Goal: Task Accomplishment & Management: Manage account settings

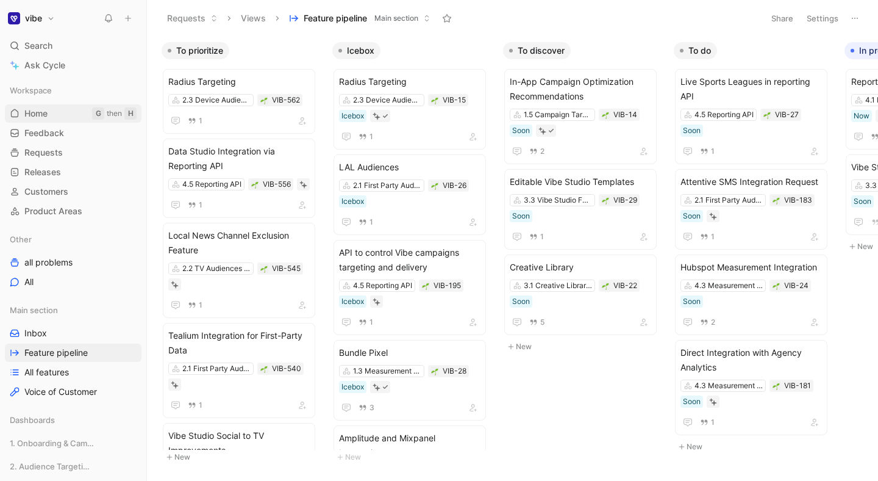
click at [66, 110] on link "Home G then H" at bounding box center [73, 113] width 137 height 18
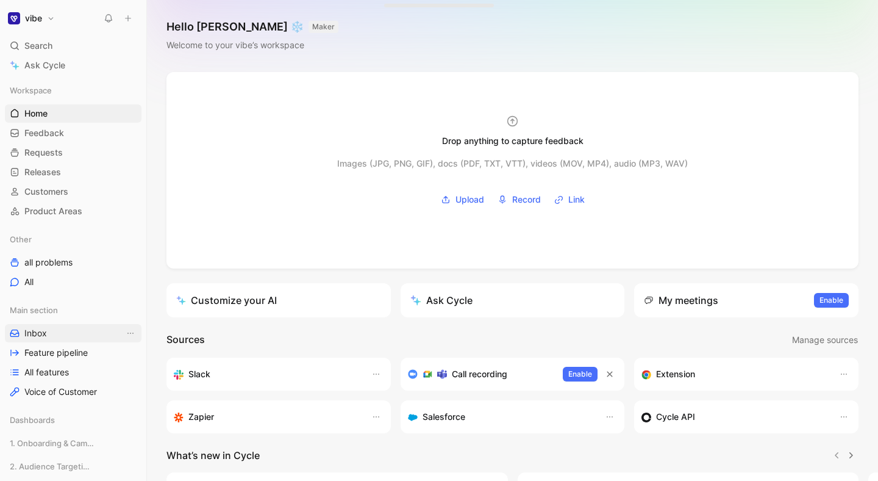
click at [74, 337] on link "Inbox" at bounding box center [73, 333] width 137 height 18
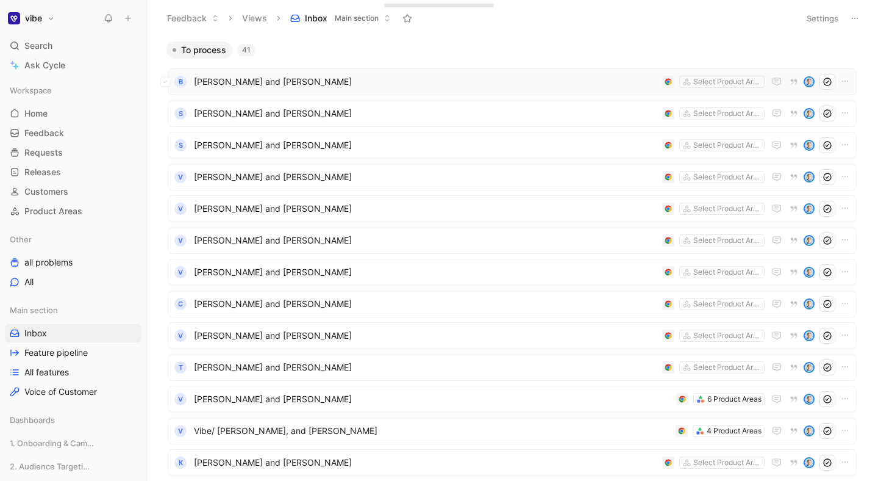
click at [404, 84] on span "[PERSON_NAME] and [PERSON_NAME]" at bounding box center [426, 81] width 464 height 15
click at [350, 132] on div "S [PERSON_NAME] and [PERSON_NAME] Select Product Areas" at bounding box center [512, 145] width 689 height 27
click at [359, 109] on span "[PERSON_NAME] and [PERSON_NAME]" at bounding box center [426, 113] width 464 height 15
click at [379, 277] on span "[PERSON_NAME] and [PERSON_NAME]" at bounding box center [426, 272] width 464 height 15
click at [367, 329] on span "[PERSON_NAME] and [PERSON_NAME]" at bounding box center [426, 335] width 464 height 15
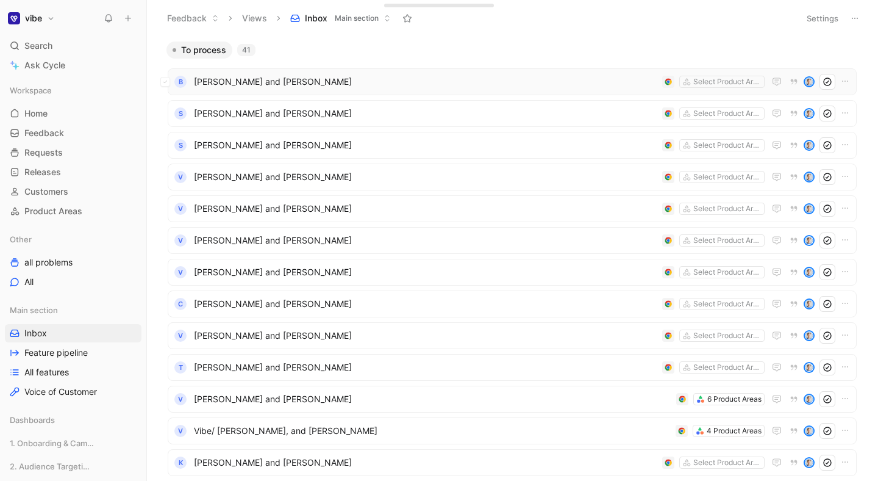
click at [168, 82] on button at bounding box center [165, 82] width 10 height 10
click at [166, 114] on icon at bounding box center [165, 113] width 5 height 5
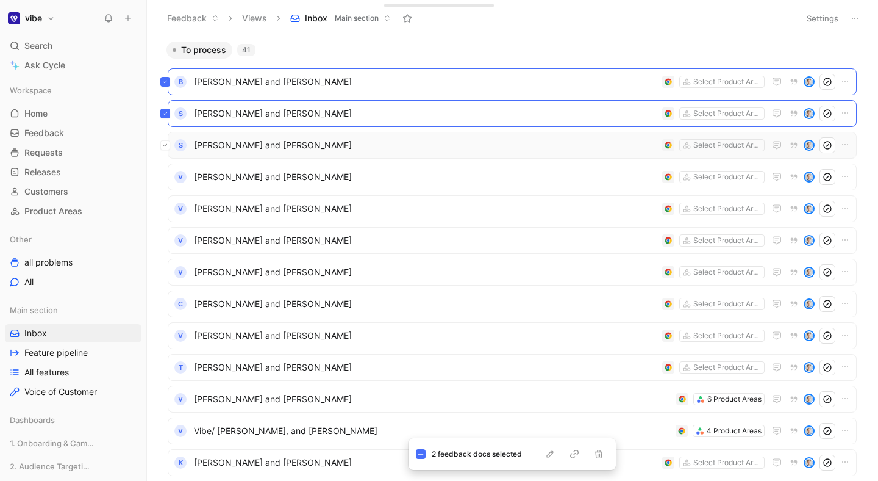
click at [168, 145] on button at bounding box center [165, 145] width 10 height 10
click at [168, 179] on button at bounding box center [165, 177] width 10 height 10
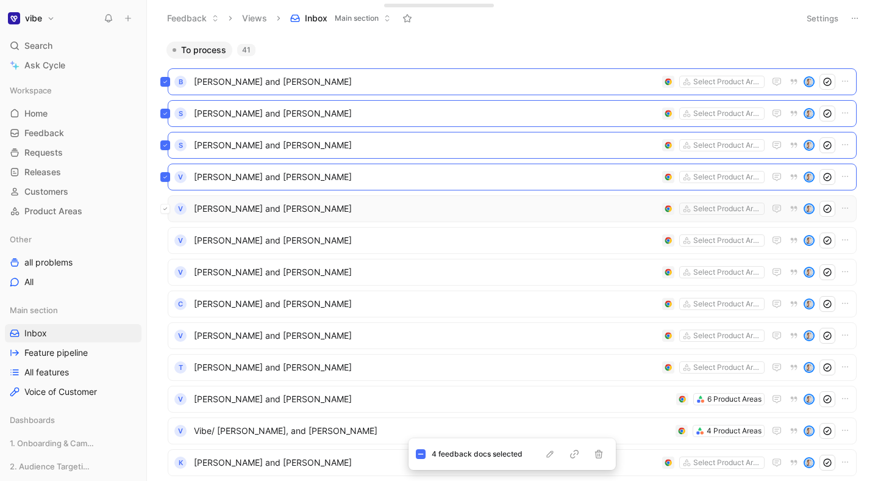
click at [166, 207] on icon at bounding box center [165, 208] width 5 height 5
click at [169, 240] on button at bounding box center [165, 240] width 10 height 10
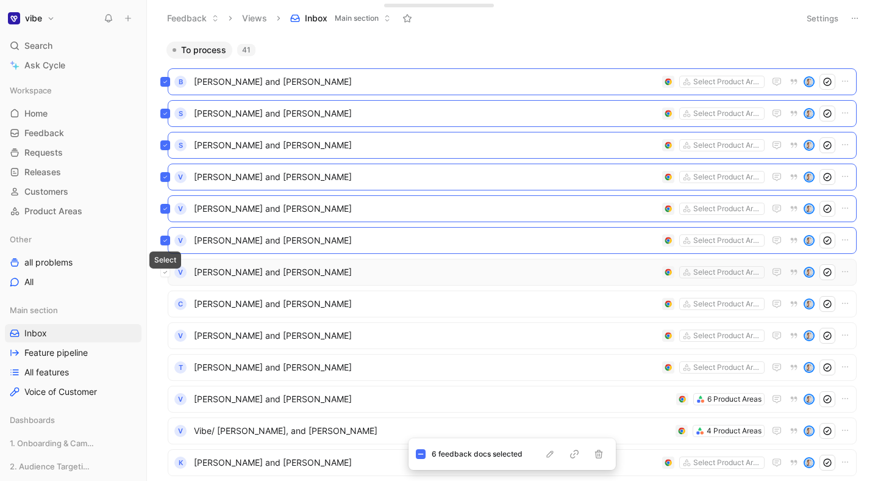
click at [163, 271] on icon at bounding box center [165, 272] width 5 height 5
click at [168, 303] on button at bounding box center [165, 304] width 10 height 10
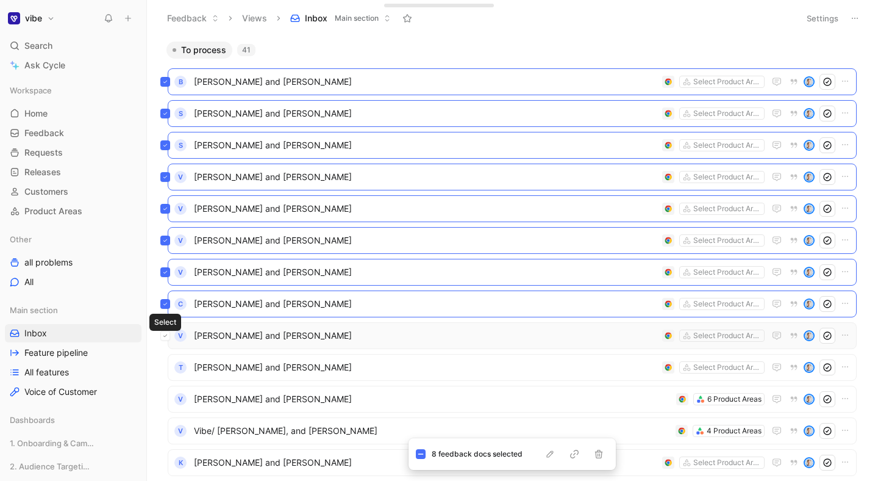
click at [166, 337] on icon at bounding box center [165, 335] width 5 height 5
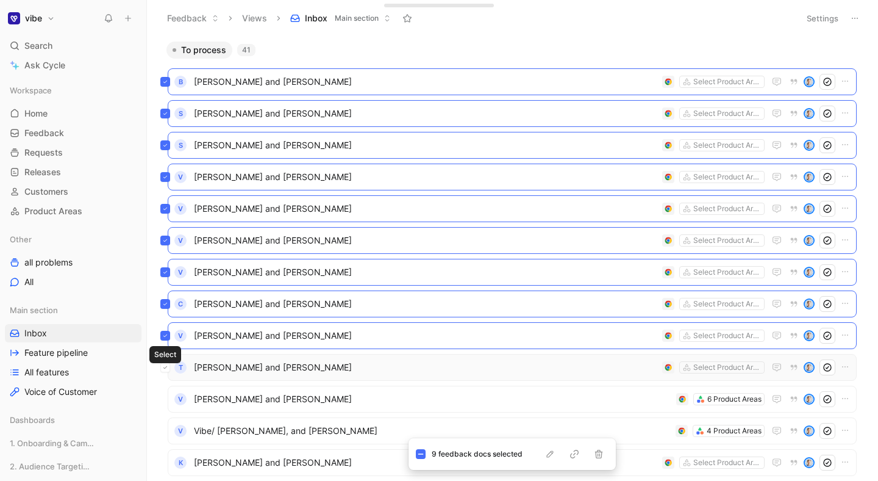
click at [167, 368] on icon at bounding box center [165, 367] width 5 height 5
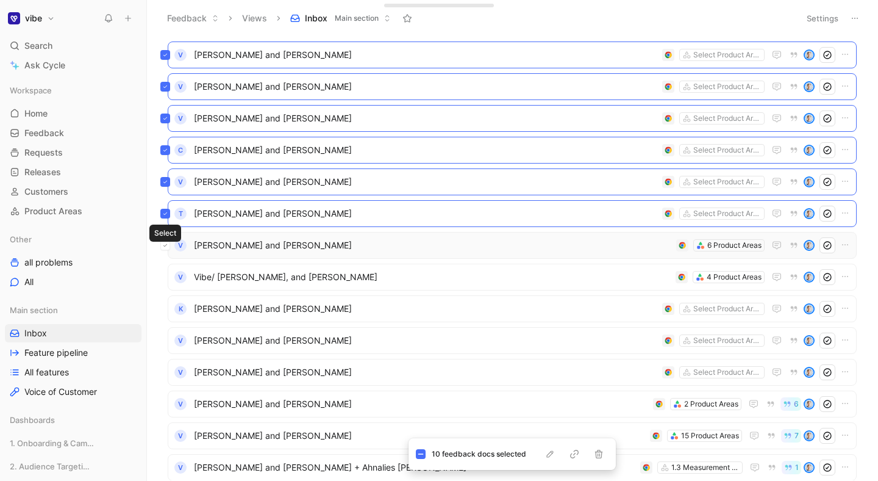
click at [165, 243] on icon at bounding box center [165, 245] width 5 height 5
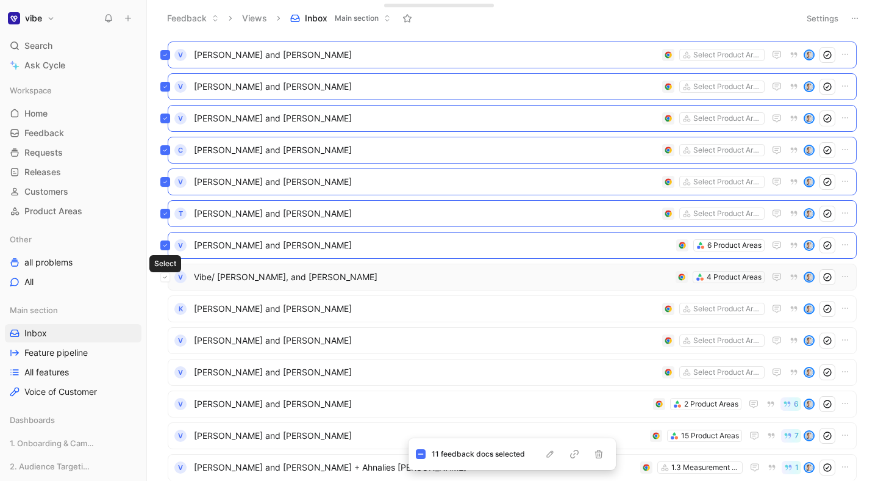
click at [166, 276] on icon at bounding box center [165, 276] width 5 height 5
click at [168, 309] on button at bounding box center [165, 309] width 10 height 10
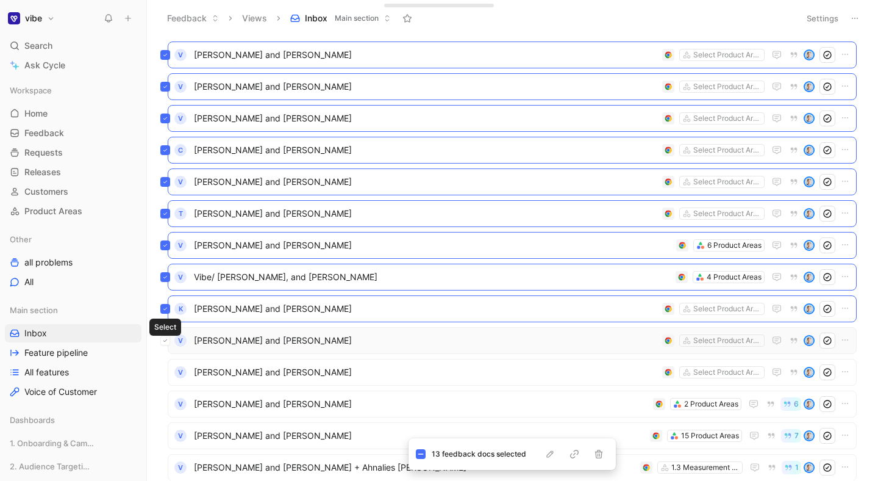
click at [166, 335] on button at bounding box center [165, 340] width 10 height 10
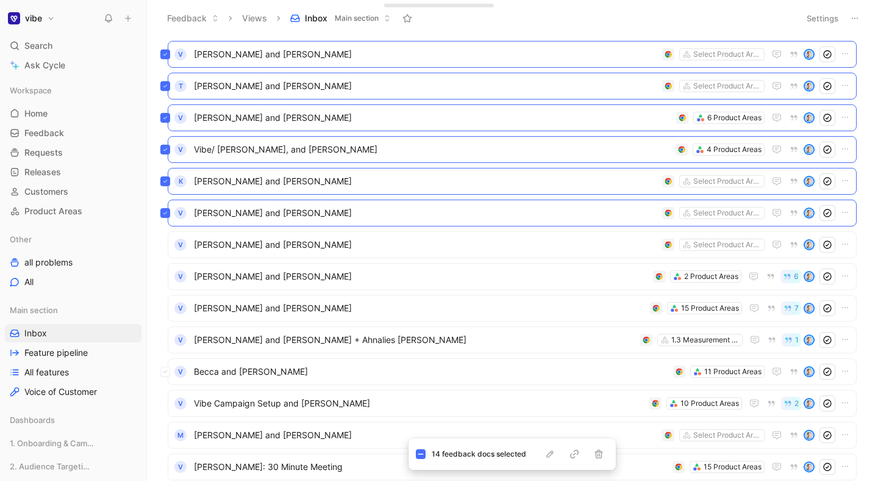
scroll to position [288, 0]
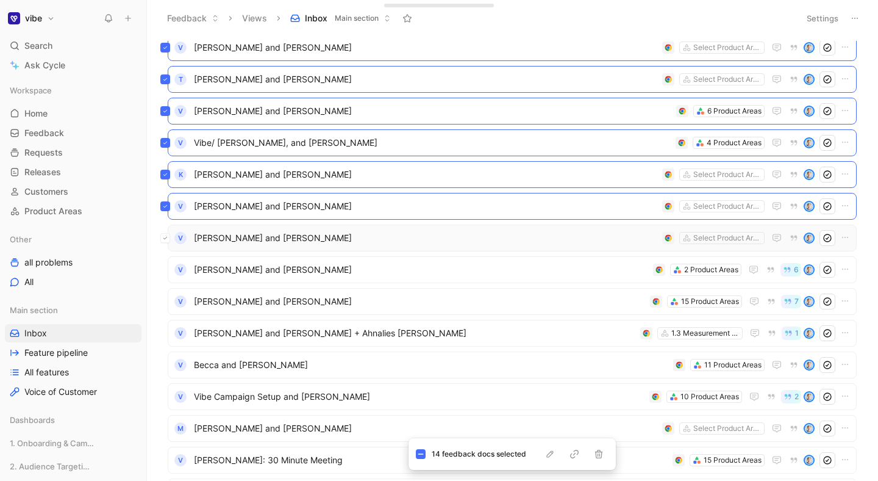
click at [166, 238] on icon at bounding box center [165, 237] width 5 height 5
click at [166, 270] on icon at bounding box center [165, 269] width 5 height 5
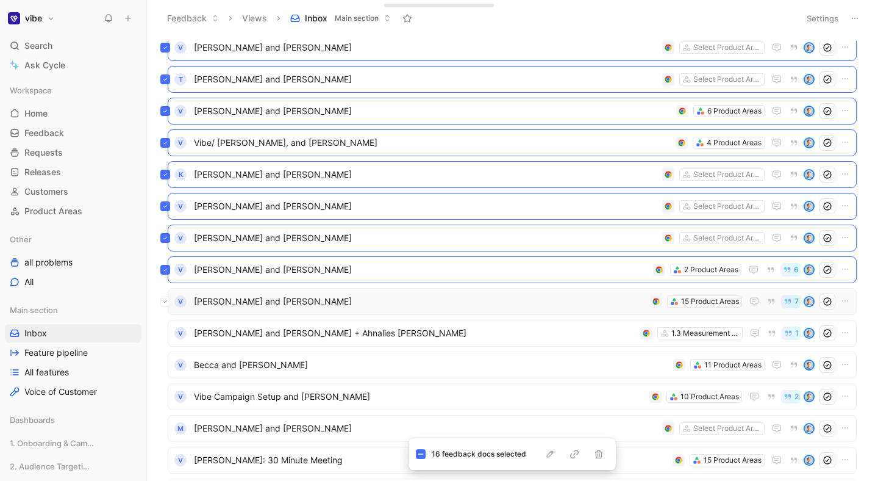
click at [167, 301] on icon at bounding box center [165, 301] width 5 height 5
click at [167, 332] on icon at bounding box center [165, 333] width 5 height 5
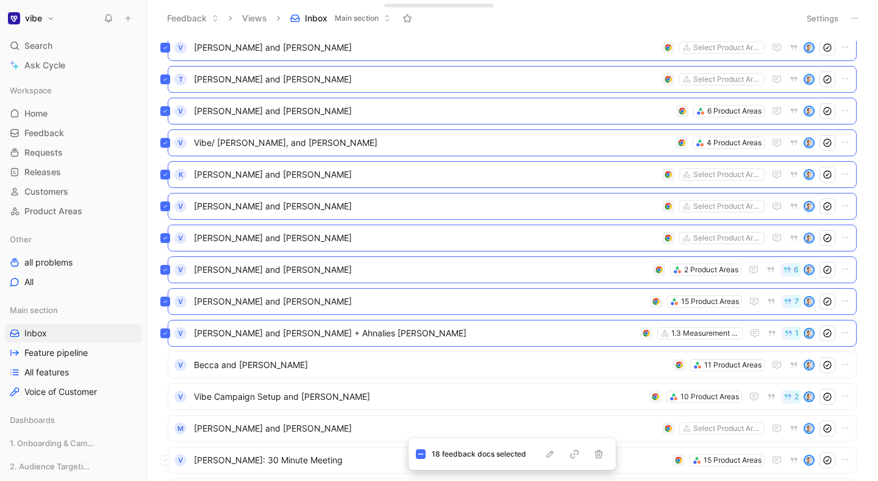
scroll to position [418, 0]
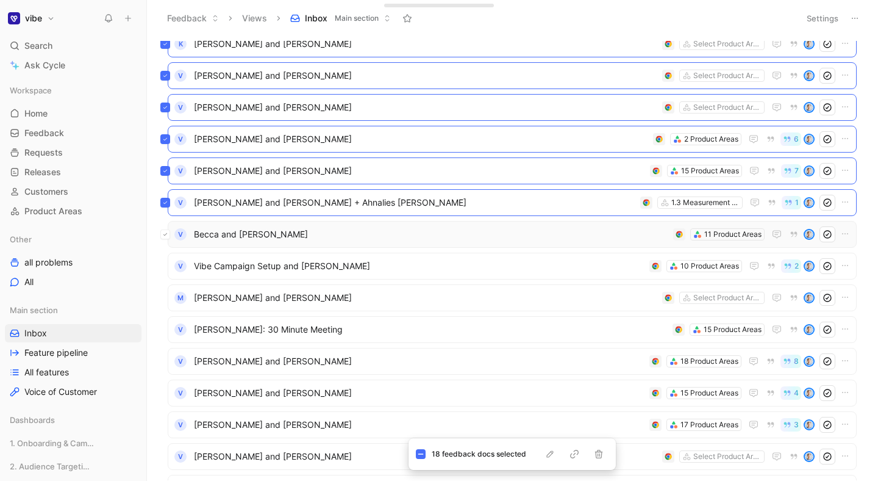
click at [166, 234] on icon at bounding box center [165, 234] width 4 height 2
click at [164, 263] on icon at bounding box center [165, 265] width 5 height 5
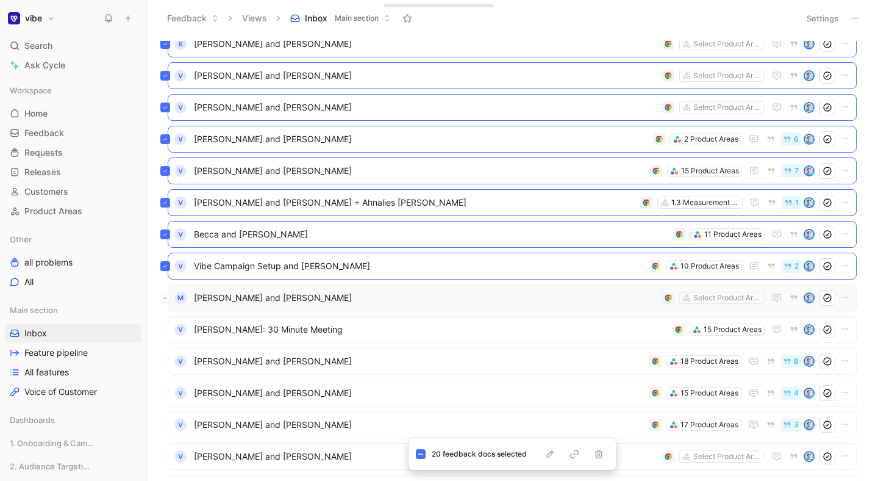
click at [168, 301] on button at bounding box center [165, 298] width 10 height 10
click at [166, 327] on icon at bounding box center [165, 329] width 5 height 5
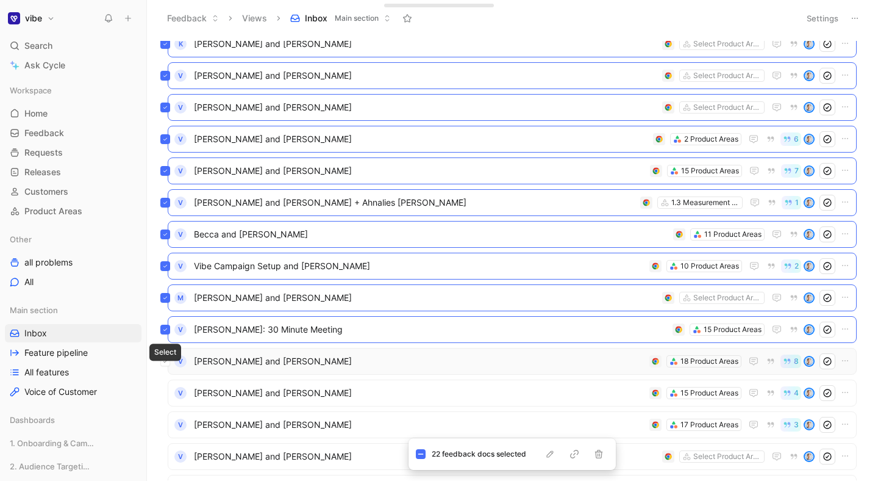
click at [168, 359] on button at bounding box center [165, 361] width 10 height 10
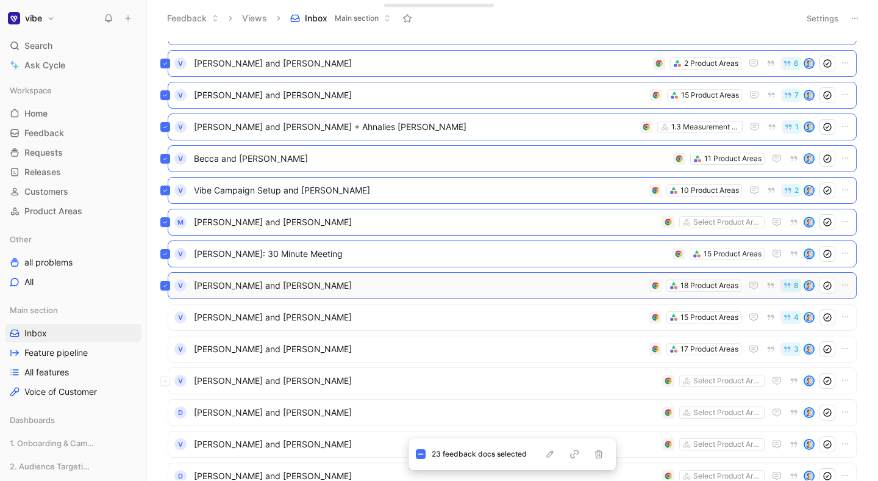
scroll to position [528, 0]
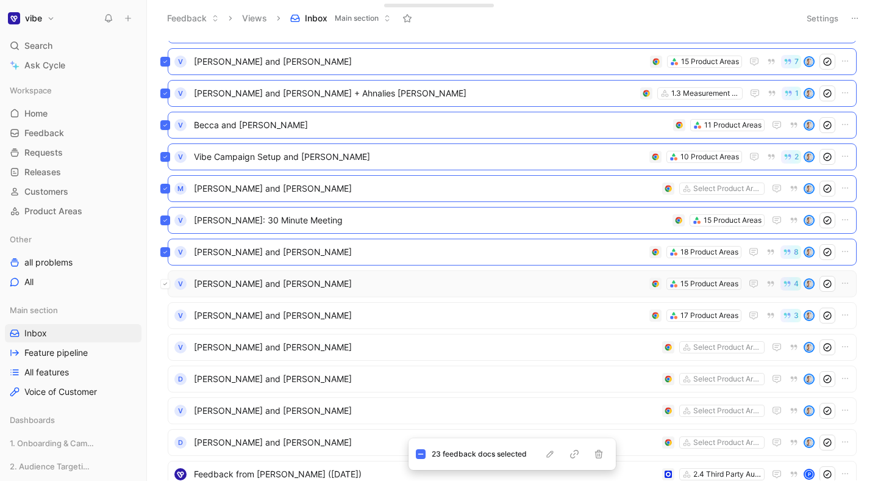
click at [167, 285] on icon at bounding box center [165, 283] width 5 height 5
click at [290, 321] on div "V [PERSON_NAME] and [PERSON_NAME] 17 Product Areas 3" at bounding box center [512, 315] width 689 height 27
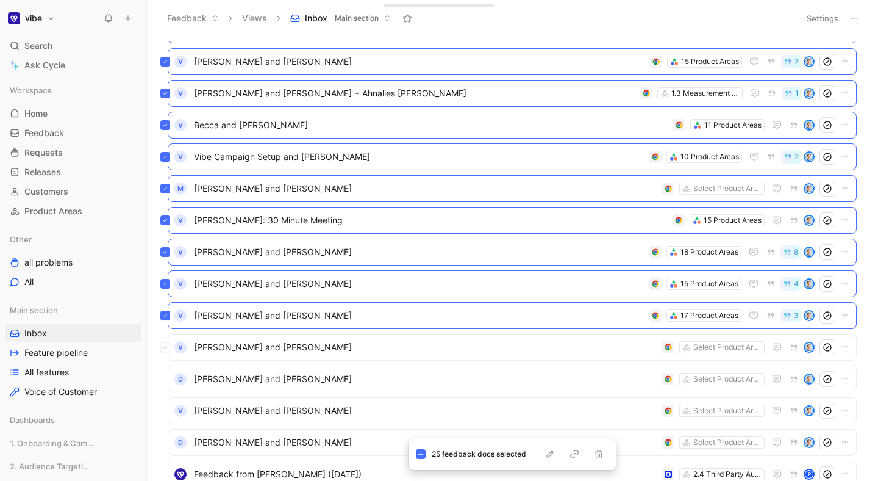
click at [298, 346] on div "V [PERSON_NAME] and [PERSON_NAME] Select Product Areas" at bounding box center [512, 347] width 689 height 27
click at [298, 371] on div "D [PERSON_NAME] and [PERSON_NAME] Select Product Areas" at bounding box center [512, 378] width 689 height 27
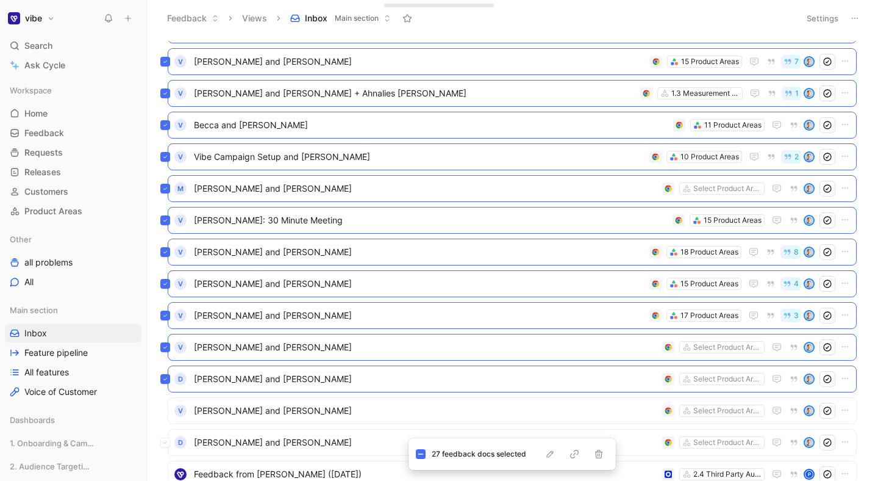
scroll to position [655, 0]
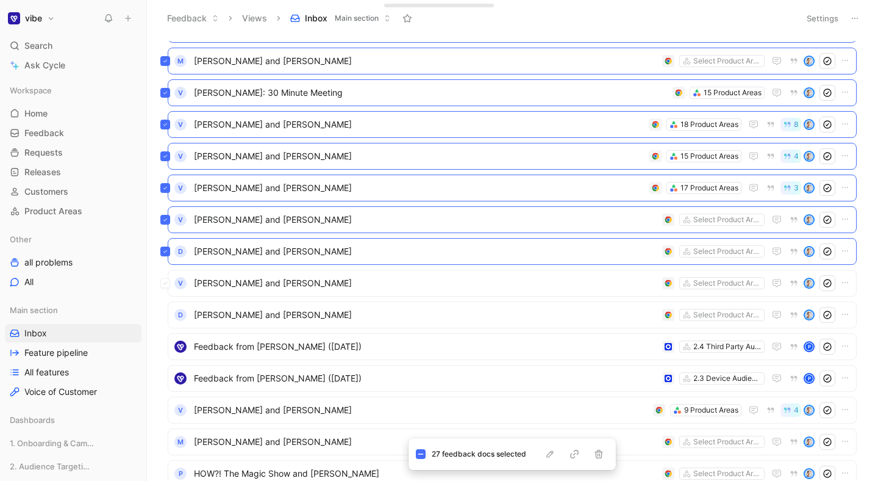
click at [292, 286] on div "V [PERSON_NAME] and [PERSON_NAME] Select Product Areas" at bounding box center [512, 283] width 689 height 27
click at [283, 313] on div "D [PERSON_NAME] and [PERSON_NAME] Select Product Areas" at bounding box center [512, 314] width 689 height 27
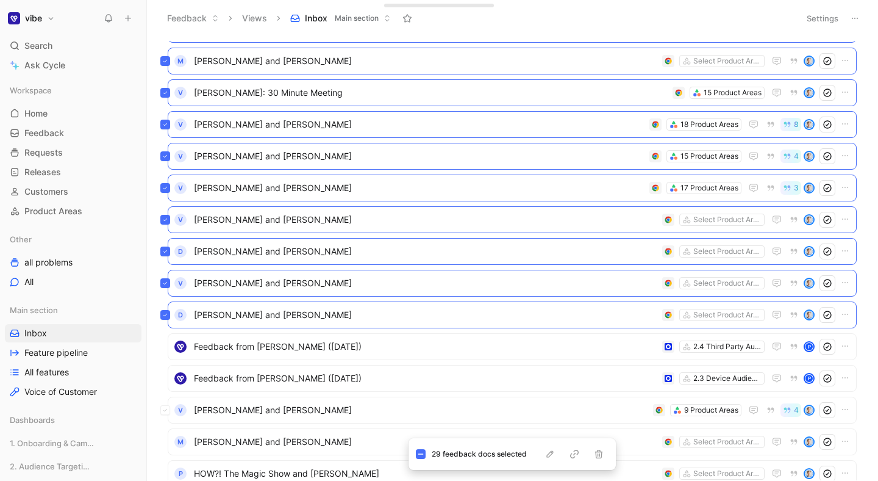
click at [270, 413] on div "V [PERSON_NAME] and [PERSON_NAME] 9 Product Areas 4" at bounding box center [512, 409] width 689 height 27
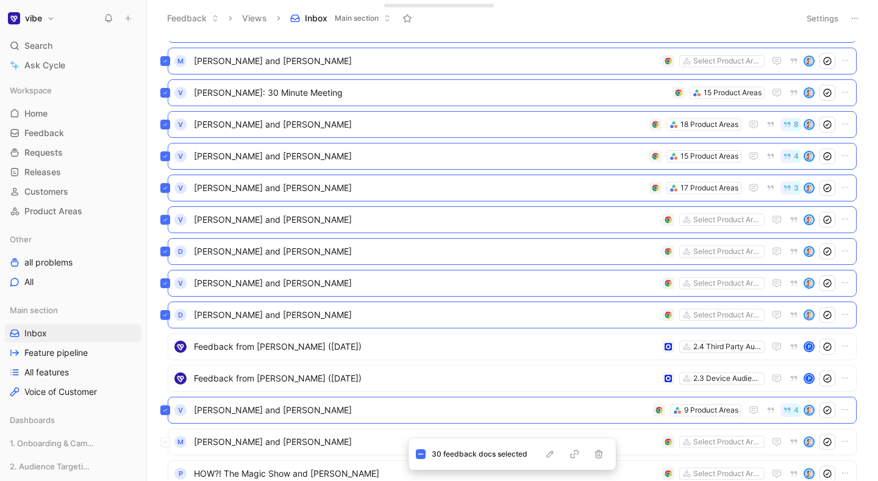
click at [270, 442] on div "M [PERSON_NAME] and [PERSON_NAME] Select Product Areas" at bounding box center [512, 441] width 689 height 27
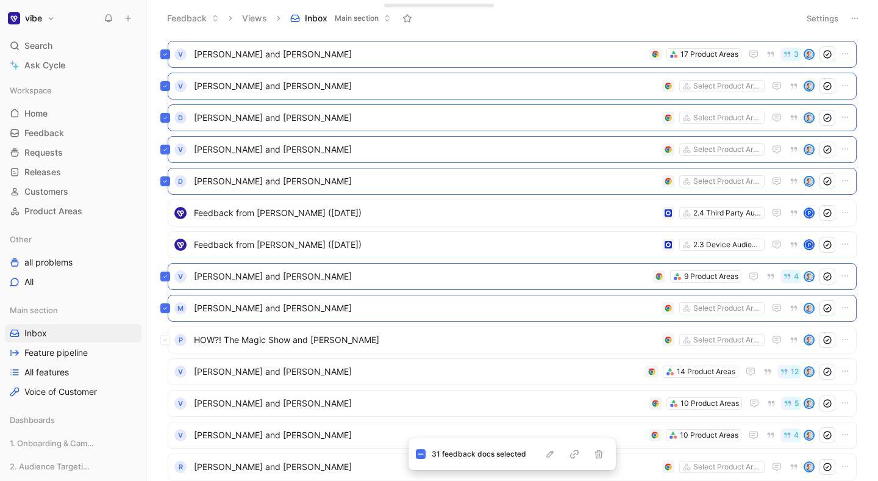
click at [267, 340] on div "P HOW?! The Magic Show and [PERSON_NAME] Select Product Areas" at bounding box center [512, 339] width 689 height 27
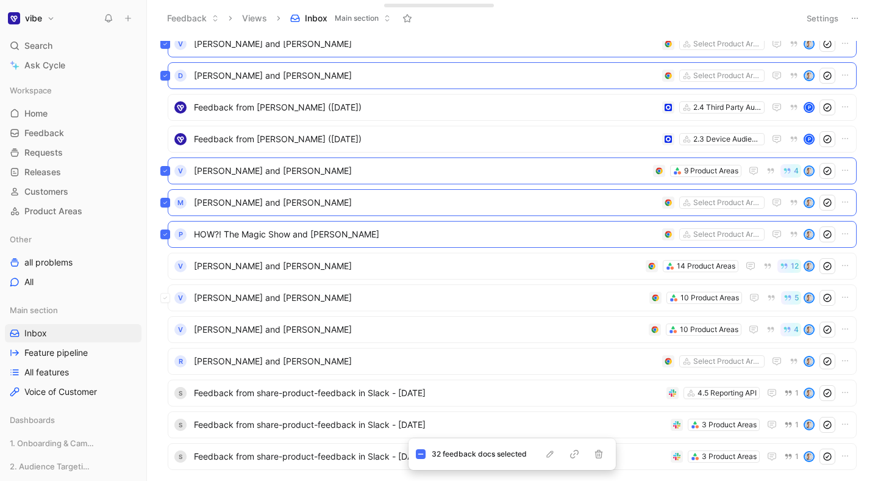
scroll to position [912, 0]
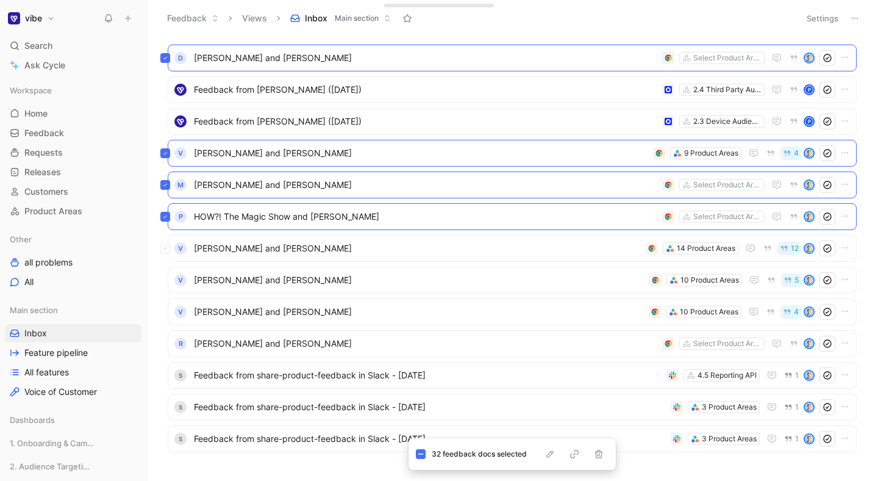
click at [277, 252] on div "V [PERSON_NAME] and [PERSON_NAME] 14 Product Areas 12" at bounding box center [512, 248] width 689 height 27
click at [265, 284] on div "V [PERSON_NAME] and [PERSON_NAME] 10 Product Areas 5" at bounding box center [512, 280] width 689 height 27
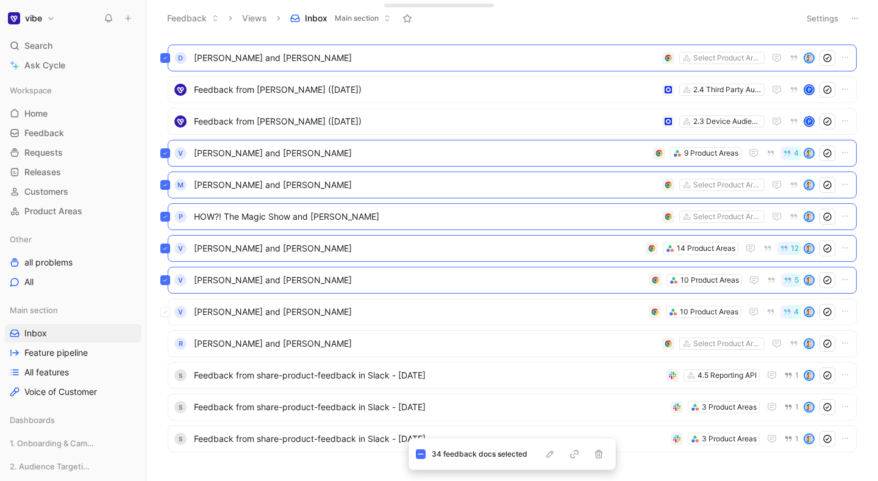
click at [252, 314] on div "V [PERSON_NAME] and [PERSON_NAME] 10 Product Areas 4" at bounding box center [512, 311] width 689 height 27
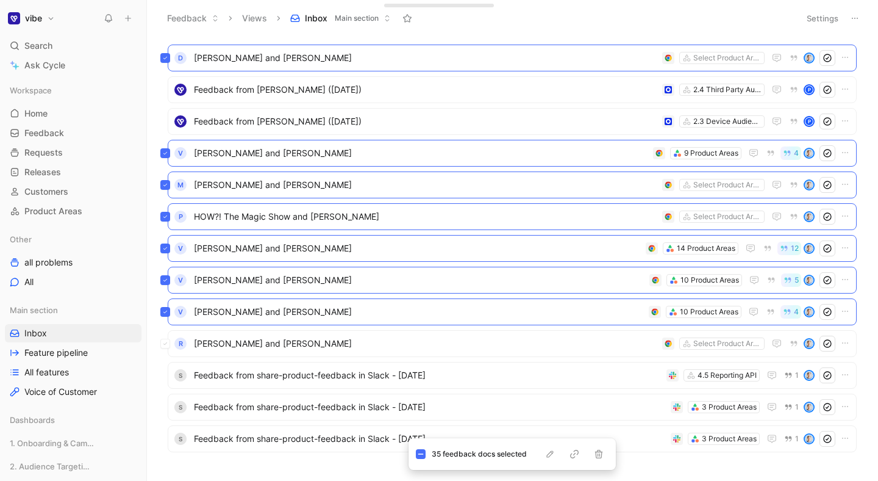
click at [249, 334] on div "R [PERSON_NAME] and [PERSON_NAME] Select Product Areas" at bounding box center [512, 343] width 689 height 27
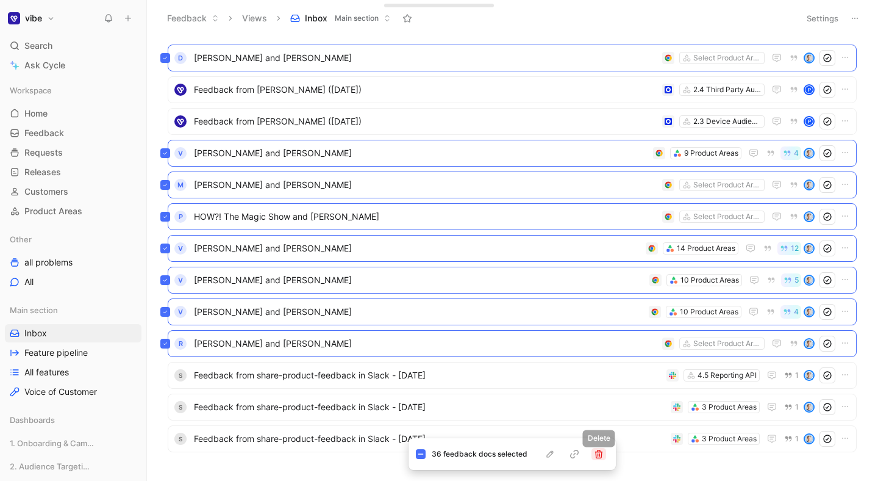
click at [600, 456] on icon "button" at bounding box center [599, 454] width 10 height 10
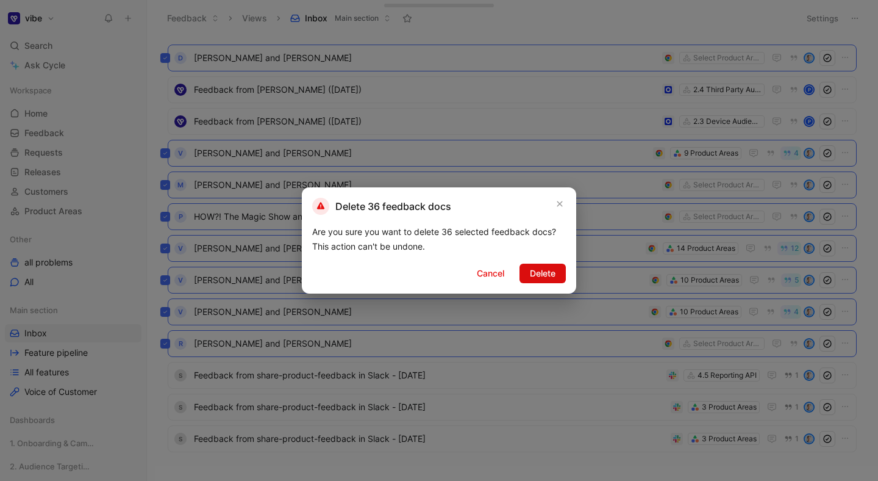
click at [534, 269] on span "Delete" at bounding box center [543, 273] width 26 height 15
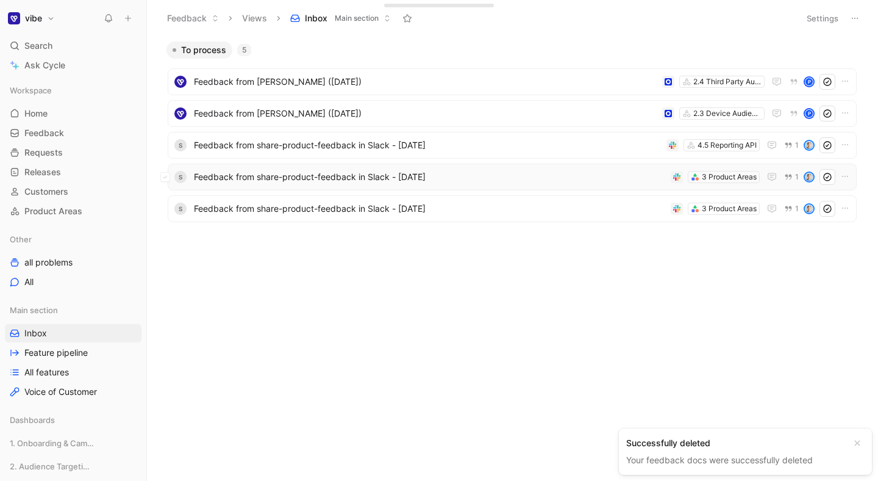
scroll to position [0, 0]
click at [288, 204] on span "Feedback from share-product-feedback in Slack - [DATE]" at bounding box center [430, 208] width 472 height 15
click at [322, 147] on span "Feedback from share-product-feedback in Slack - [DATE]" at bounding box center [428, 145] width 468 height 15
click at [423, 145] on span "Feedback from share-product-feedback in Slack - [DATE]" at bounding box center [428, 145] width 468 height 15
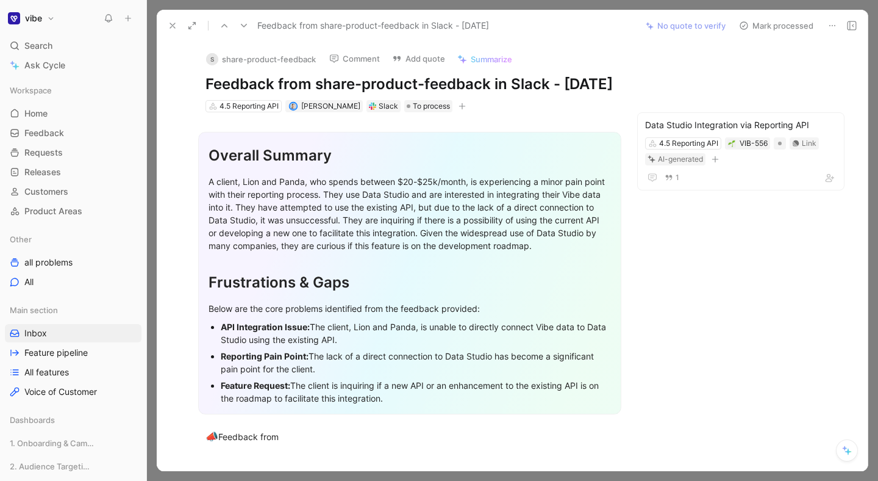
click at [750, 26] on button "Mark processed" at bounding box center [776, 25] width 85 height 17
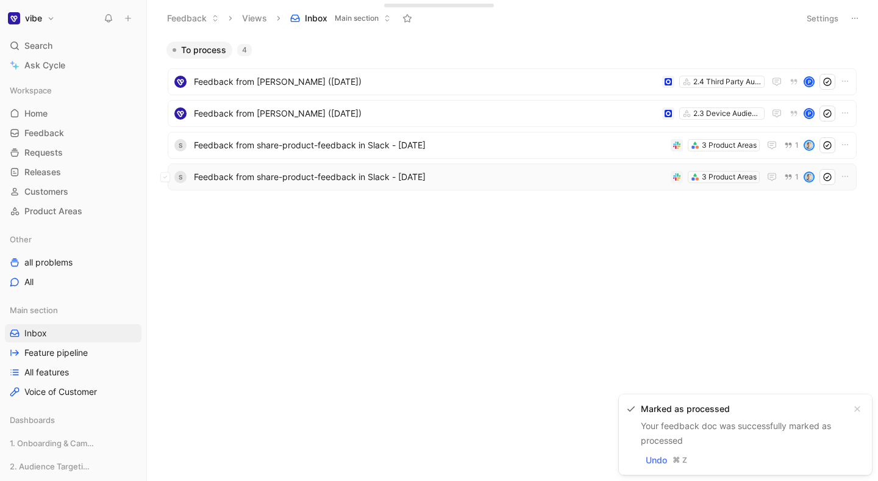
click at [368, 187] on div "s Feedback from share-product-feedback in Slack - [DATE] 3 Product Areas 1" at bounding box center [512, 176] width 689 height 27
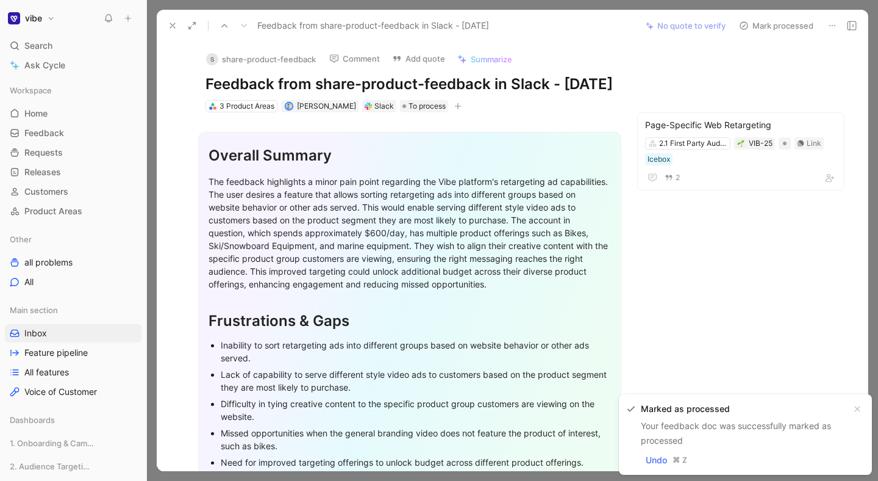
click at [760, 24] on button "Mark processed" at bounding box center [776, 25] width 85 height 17
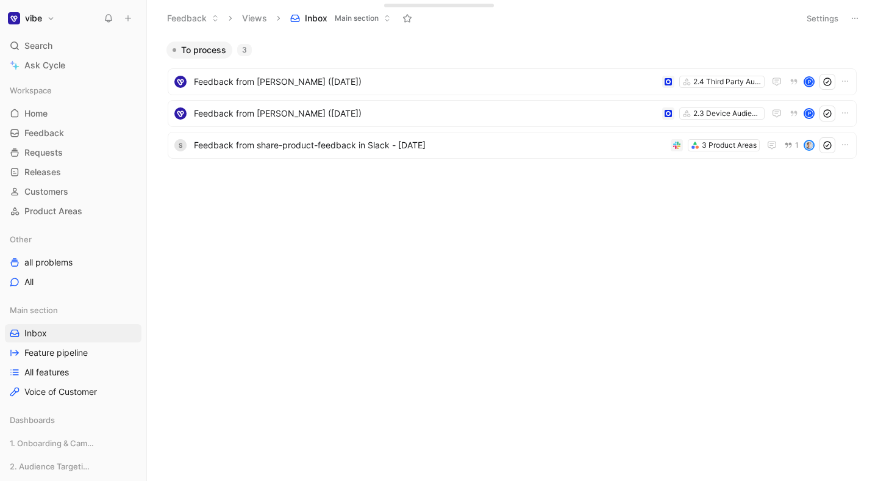
click at [486, 215] on div "To process 3 Feedback from [PERSON_NAME] ([DATE]) 2.4 Third Party Audiences (au…" at bounding box center [511, 132] width 715 height 183
click at [432, 139] on span "Feedback from share-product-feedback in Slack - [DATE]" at bounding box center [430, 145] width 472 height 15
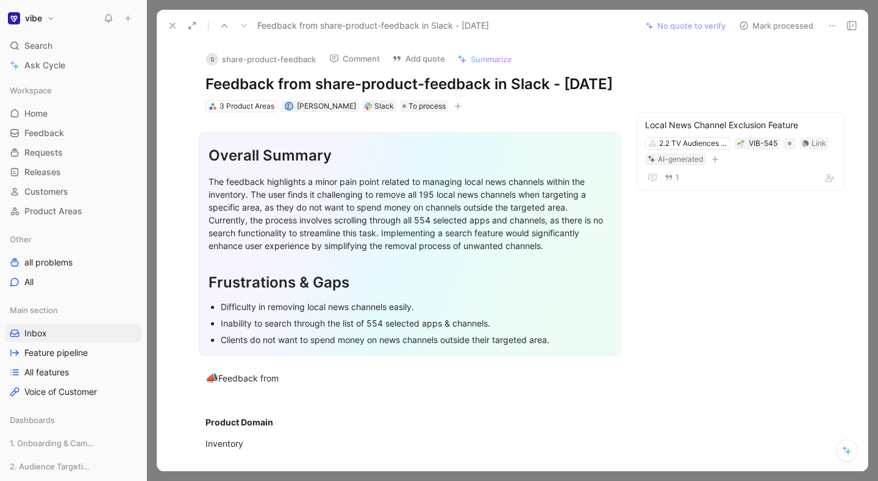
click at [764, 26] on button "Mark processed" at bounding box center [776, 25] width 85 height 17
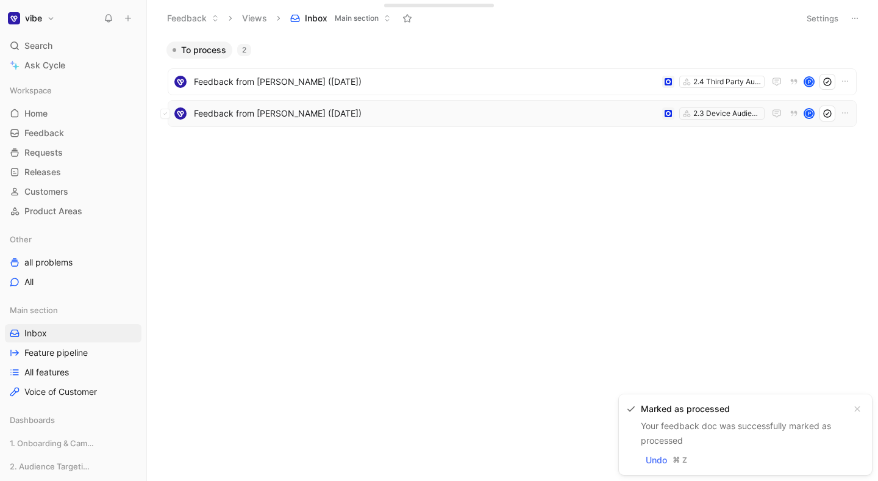
click at [329, 116] on span "Feedback from [PERSON_NAME] ([DATE])" at bounding box center [426, 113] width 464 height 15
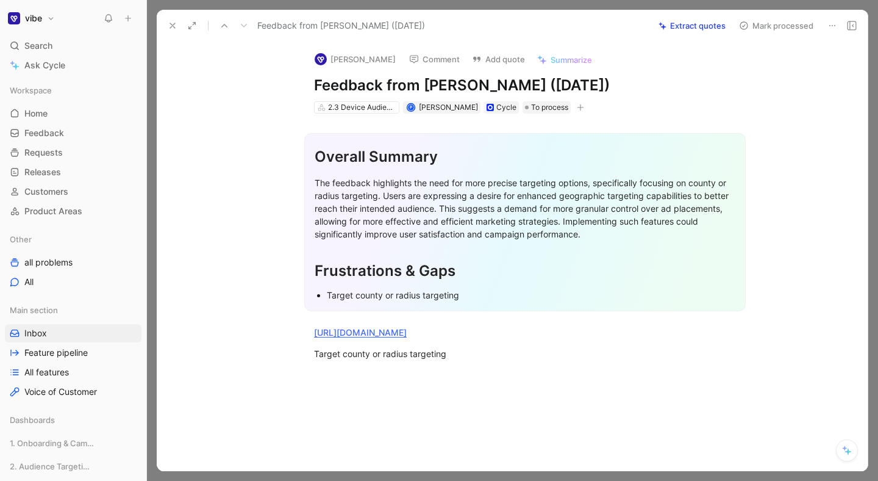
click at [695, 23] on button "Extract quotes" at bounding box center [692, 25] width 78 height 17
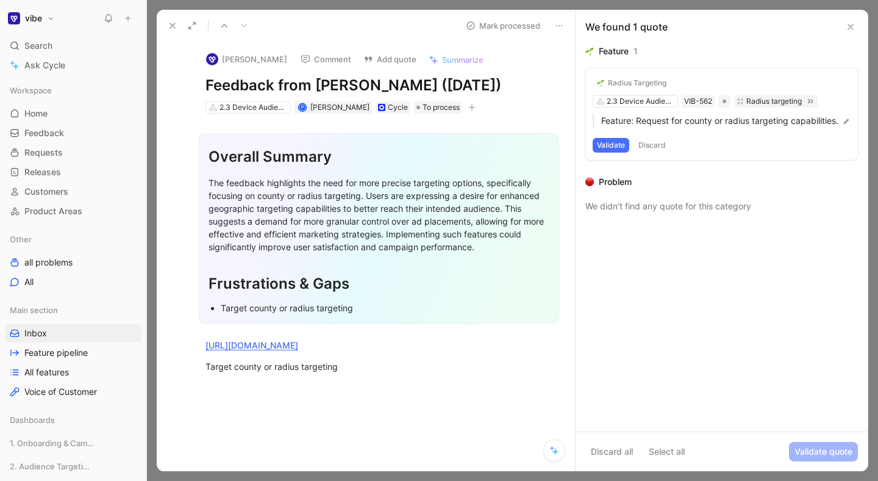
click at [721, 299] on div "Feature 1 Radius Targeting 2.3 Device Audiences (Location, Screen) VIB-562 Radi…" at bounding box center [722, 237] width 292 height 387
click at [614, 152] on button "Validate" at bounding box center [611, 145] width 37 height 15
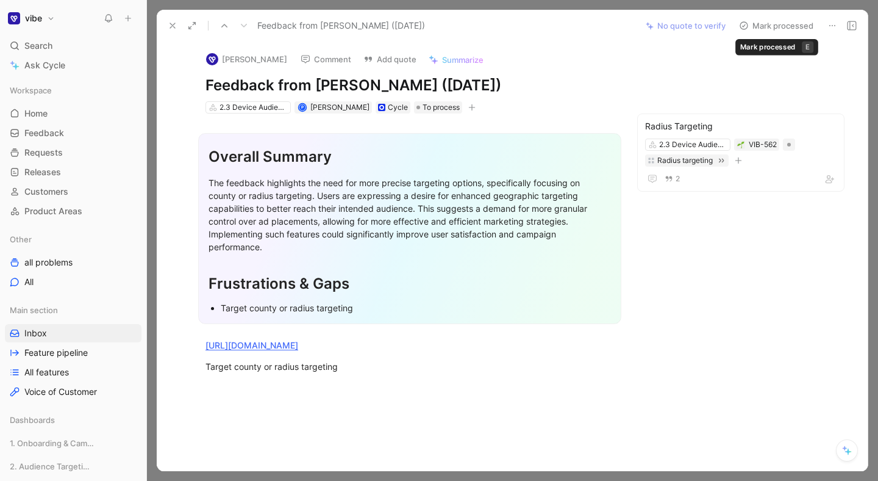
click at [761, 23] on button "Mark processed" at bounding box center [776, 25] width 85 height 17
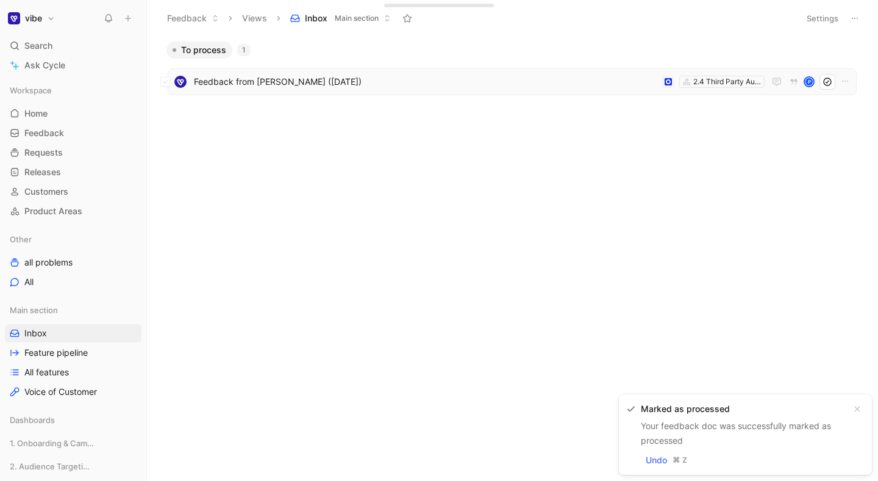
click at [382, 78] on span "Feedback from [PERSON_NAME] ([DATE])" at bounding box center [426, 81] width 464 height 15
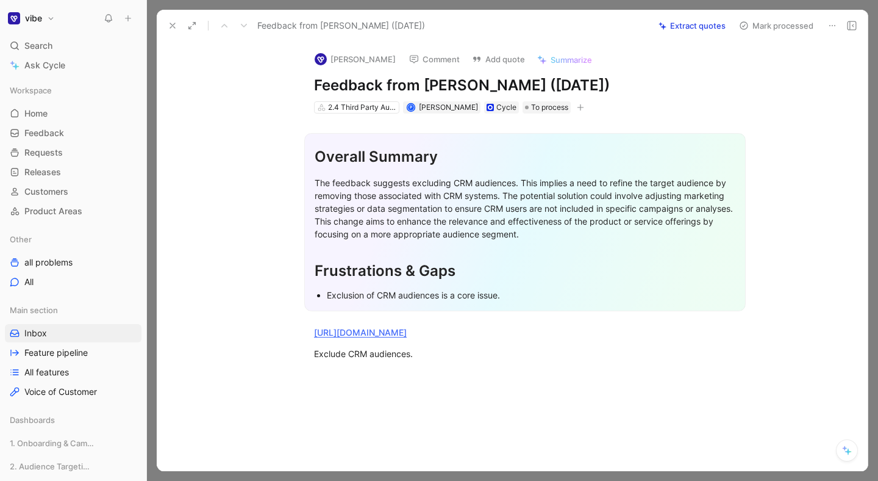
click at [676, 24] on button "Extract quotes" at bounding box center [692, 25] width 78 height 17
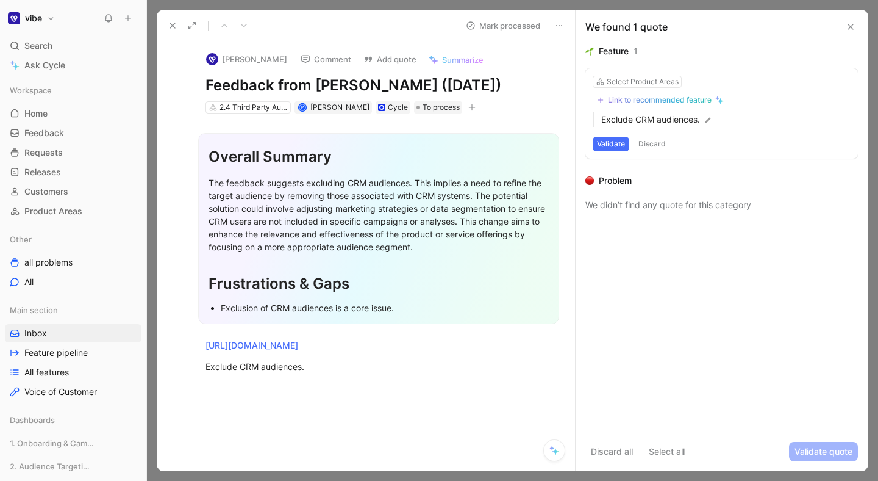
click at [607, 145] on button "Validate" at bounding box center [611, 144] width 37 height 15
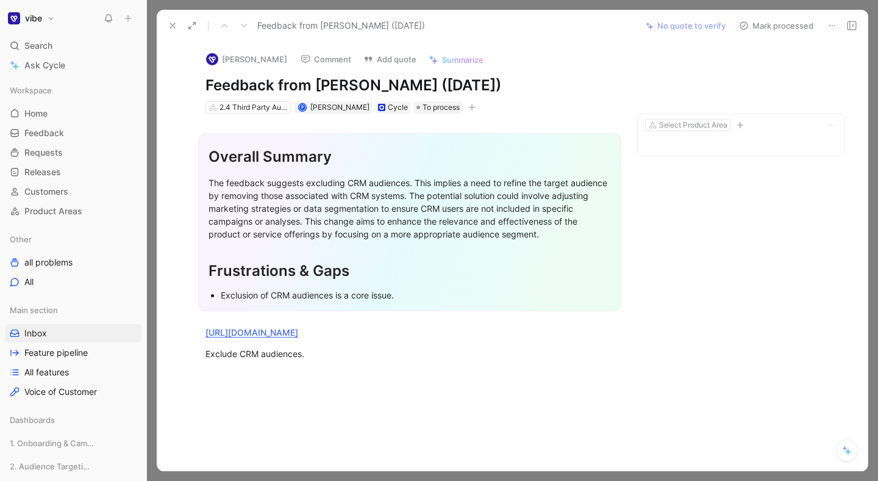
click at [783, 25] on button "Mark processed" at bounding box center [776, 25] width 85 height 17
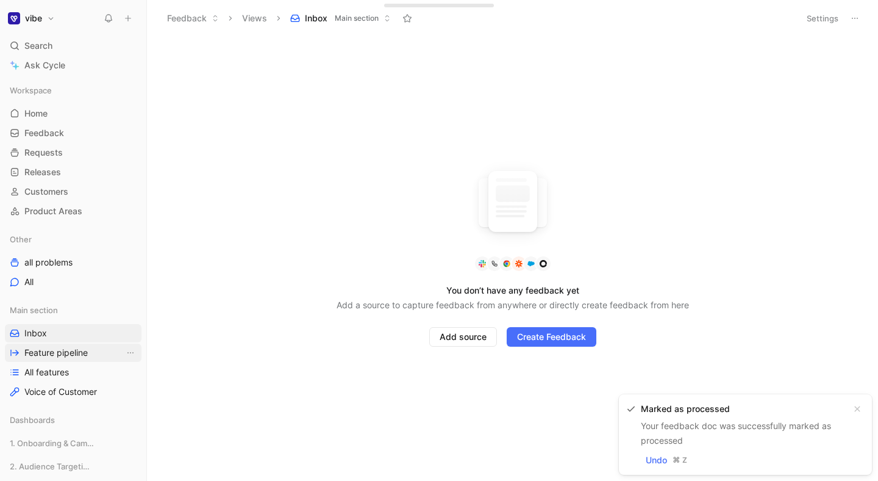
click at [73, 357] on span "Feature pipeline" at bounding box center [55, 352] width 63 height 12
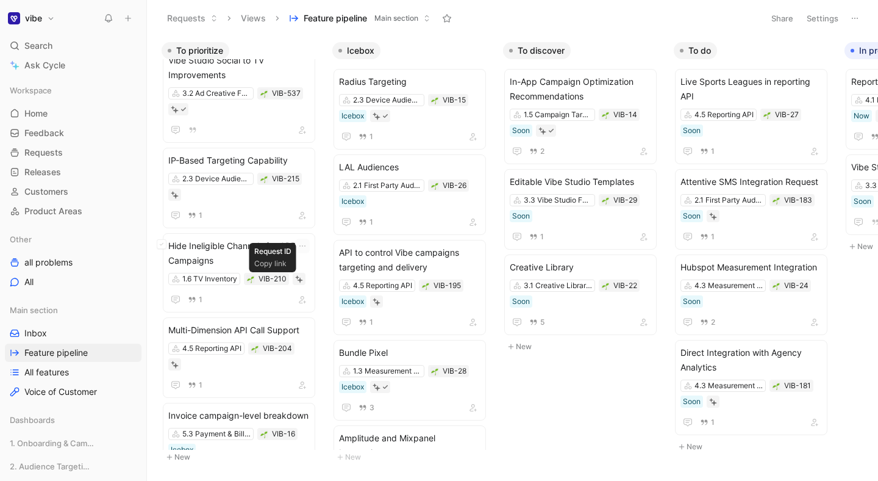
scroll to position [397, 0]
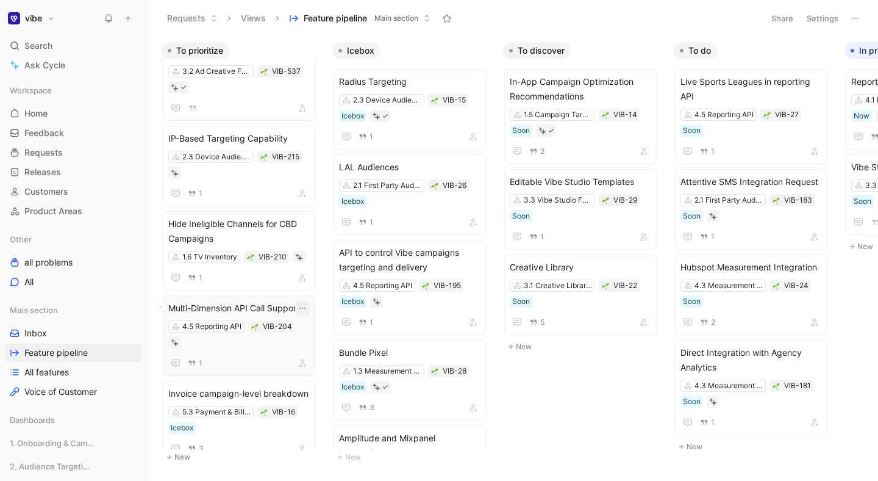
click at [307, 309] on icon "button" at bounding box center [303, 308] width 10 height 10
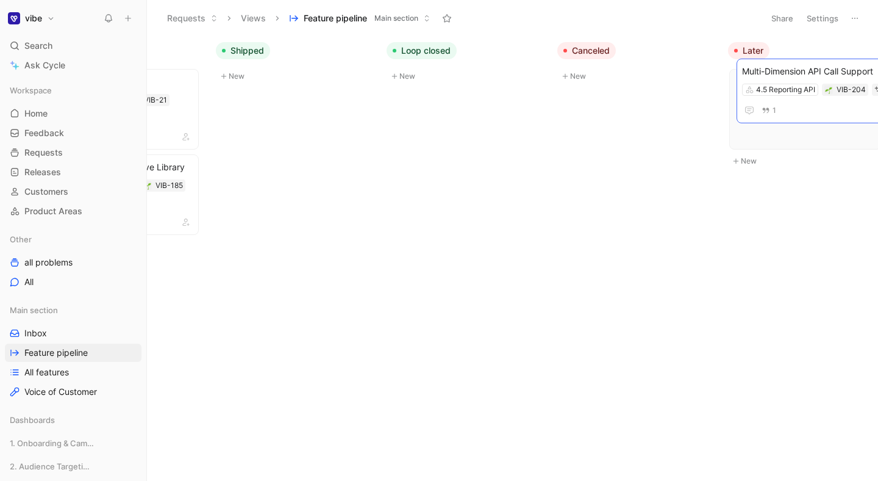
scroll to position [0, 825]
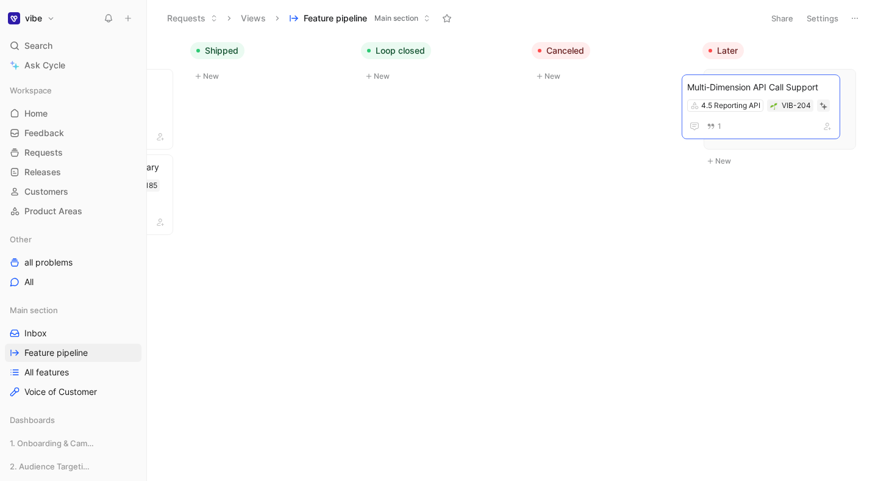
drag, startPoint x: 238, startPoint y: 306, endPoint x: 768, endPoint y: 79, distance: 575.9
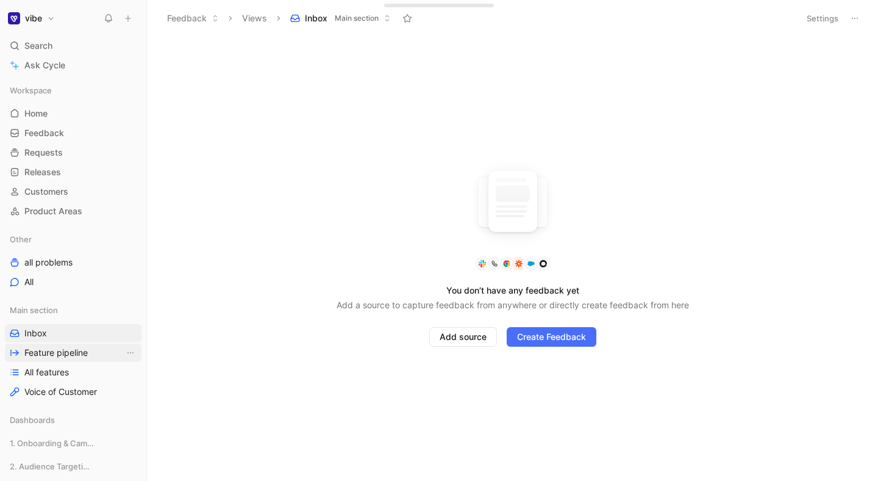
click at [80, 348] on span "Feature pipeline" at bounding box center [55, 352] width 63 height 12
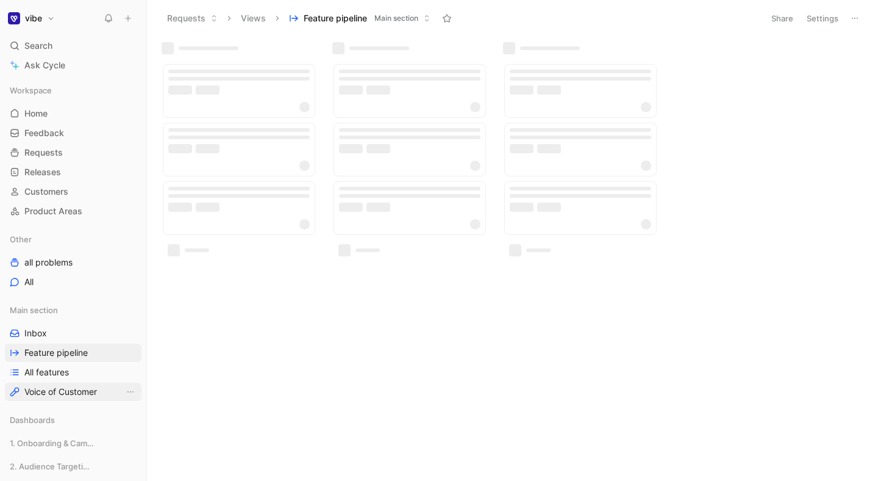
click at [65, 383] on link "Voice of Customer" at bounding box center [73, 391] width 137 height 18
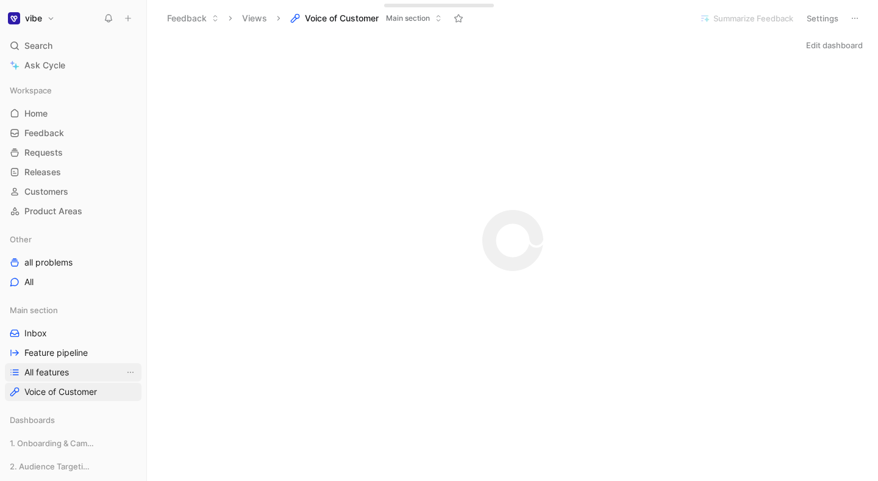
click at [65, 370] on span "All features" at bounding box center [46, 372] width 45 height 12
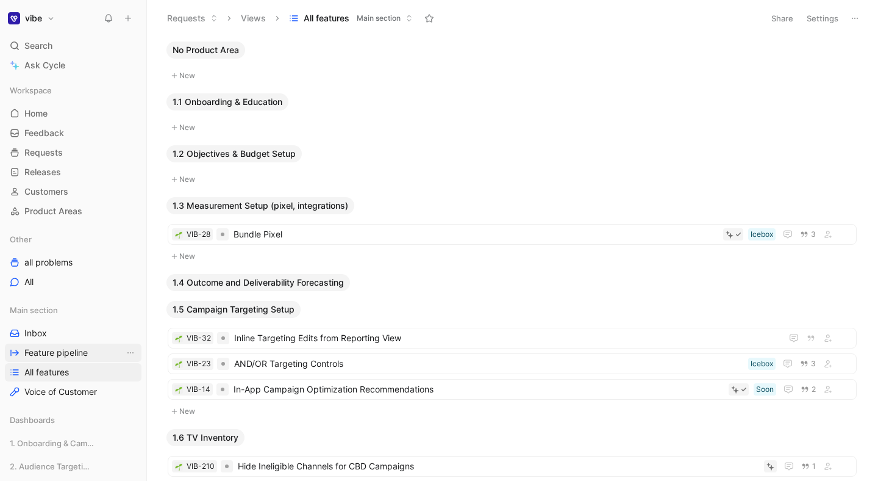
click at [71, 354] on span "Feature pipeline" at bounding box center [55, 352] width 63 height 12
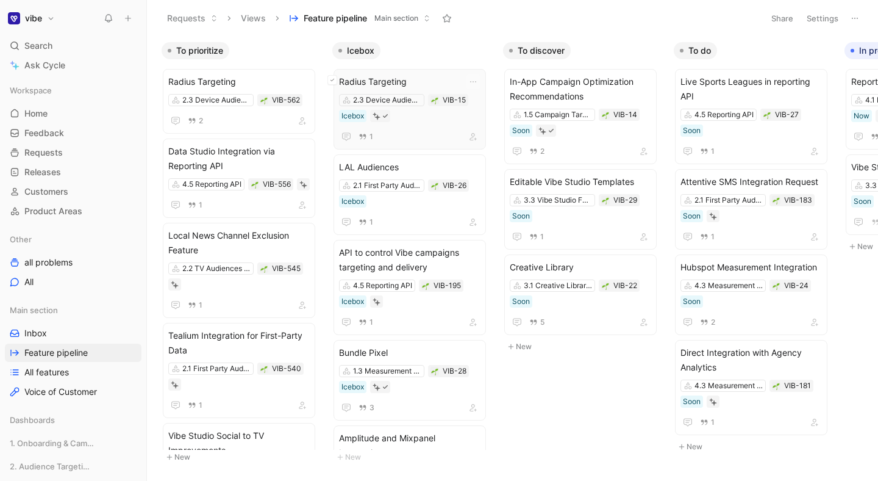
click at [334, 82] on icon at bounding box center [332, 79] width 5 height 5
click at [161, 79] on icon at bounding box center [161, 79] width 5 height 5
click at [373, 77] on div "Radius Targeting 2.3 Device Audiences (Location, Screen) VIB-15 Icebox 1" at bounding box center [410, 109] width 152 height 81
click at [367, 84] on div "Radius Targeting 2.3 Device Audiences (Location, Screen) VIB-15 Icebox 1" at bounding box center [410, 109] width 152 height 81
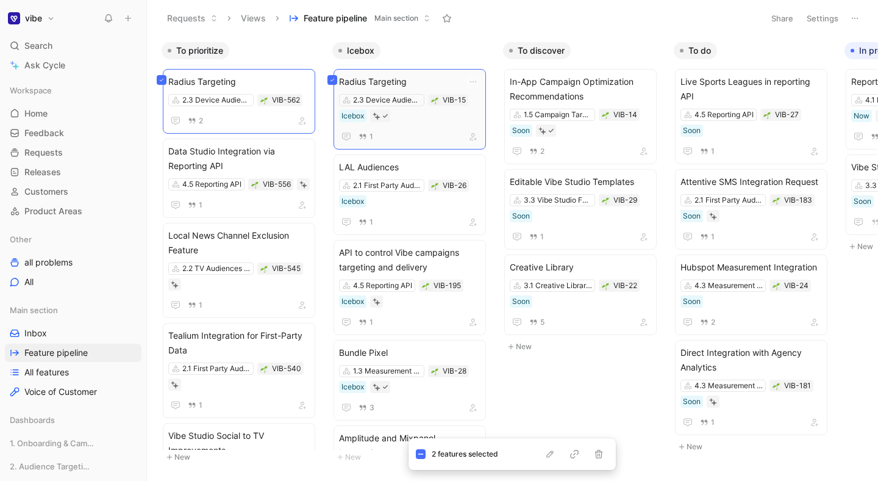
click at [332, 83] on button at bounding box center [333, 80] width 10 height 10
click at [163, 81] on icon at bounding box center [161, 79] width 5 height 5
click at [217, 83] on span "Radius Targeting" at bounding box center [238, 81] width 141 height 15
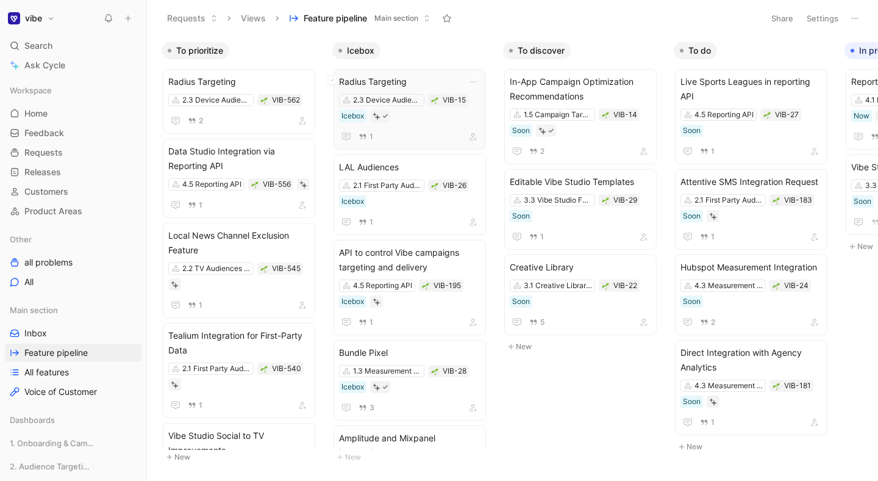
click at [379, 73] on div "Radius Targeting 2.3 Device Audiences (Location, Screen) VIB-15 Icebox 1" at bounding box center [410, 109] width 152 height 81
click at [270, 84] on span "Radius Targeting" at bounding box center [238, 81] width 141 height 15
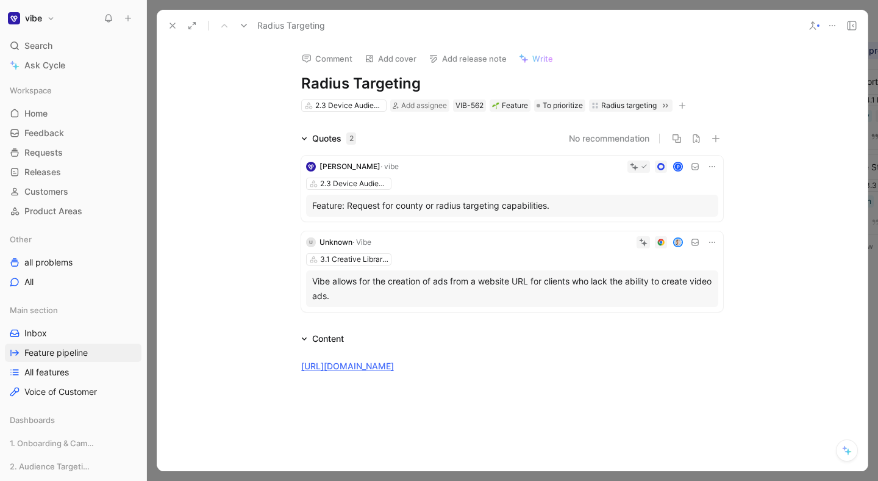
click at [711, 242] on icon at bounding box center [712, 242] width 10 height 10
click at [679, 322] on span "Delete quote" at bounding box center [674, 319] width 51 height 10
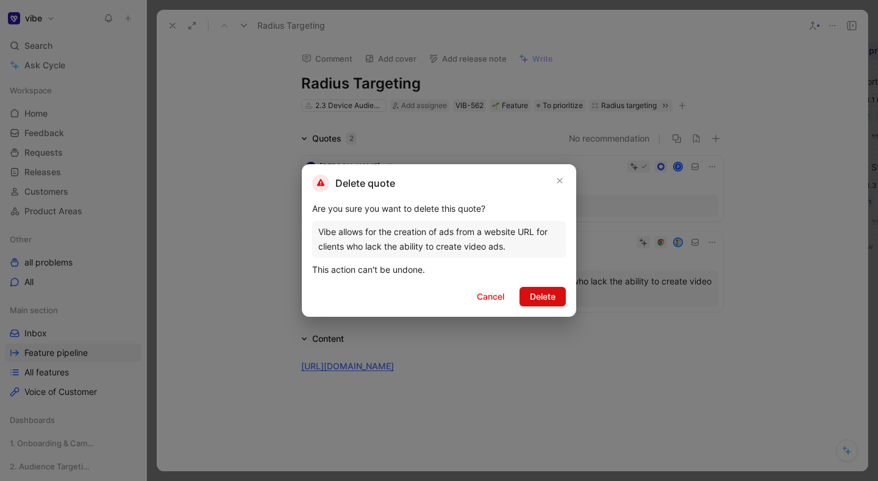
click at [540, 304] on button "Delete" at bounding box center [543, 297] width 46 height 20
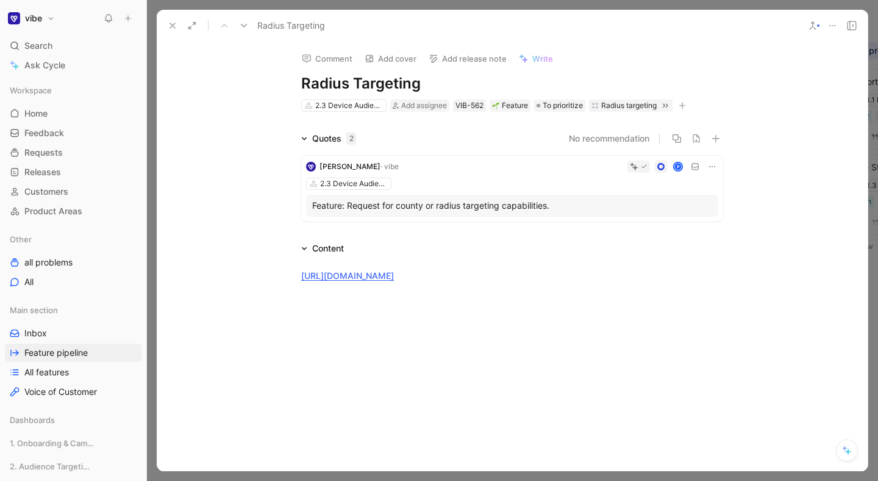
click at [717, 165] on icon at bounding box center [712, 167] width 10 height 10
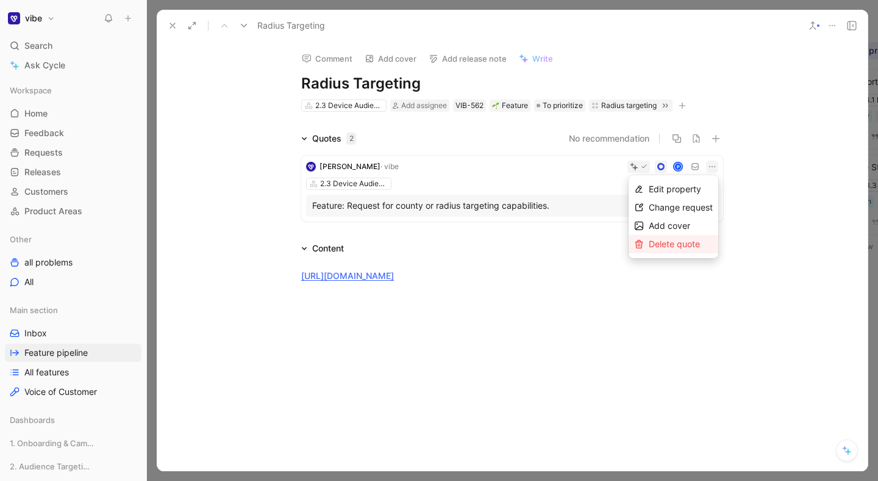
click at [681, 245] on span "Delete quote" at bounding box center [674, 243] width 51 height 10
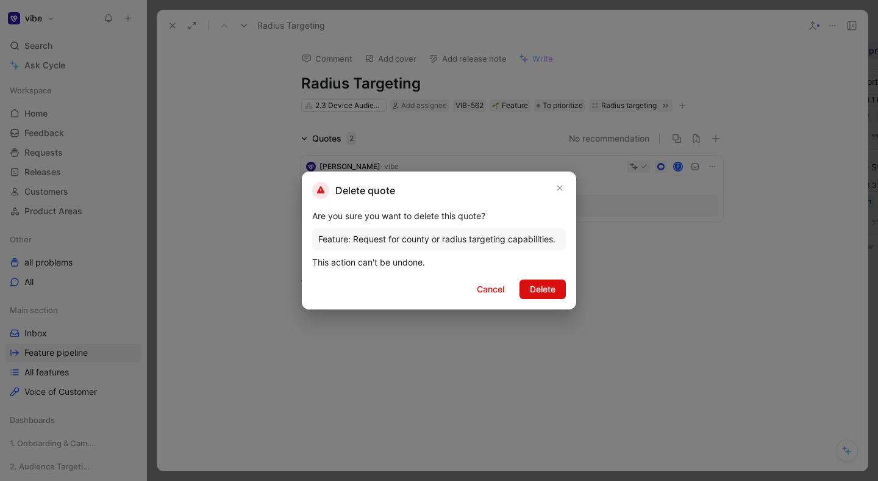
click at [546, 290] on span "Delete" at bounding box center [543, 289] width 26 height 15
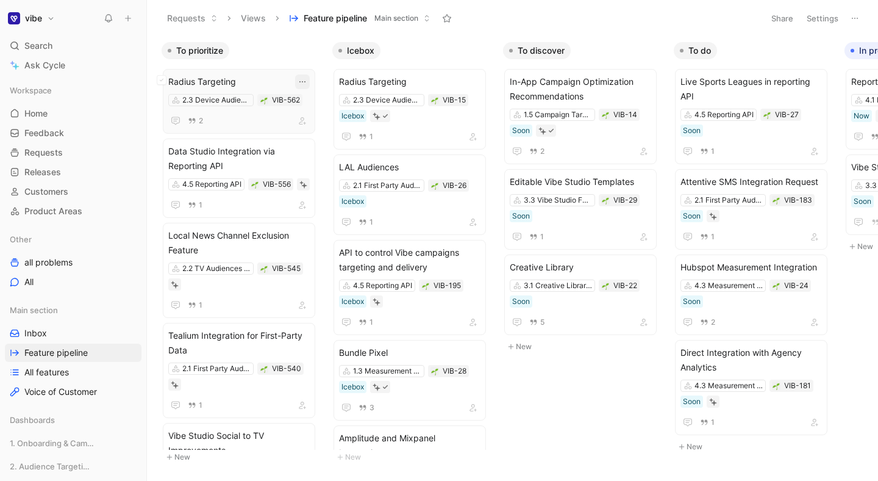
click at [307, 80] on icon "button" at bounding box center [303, 82] width 10 height 10
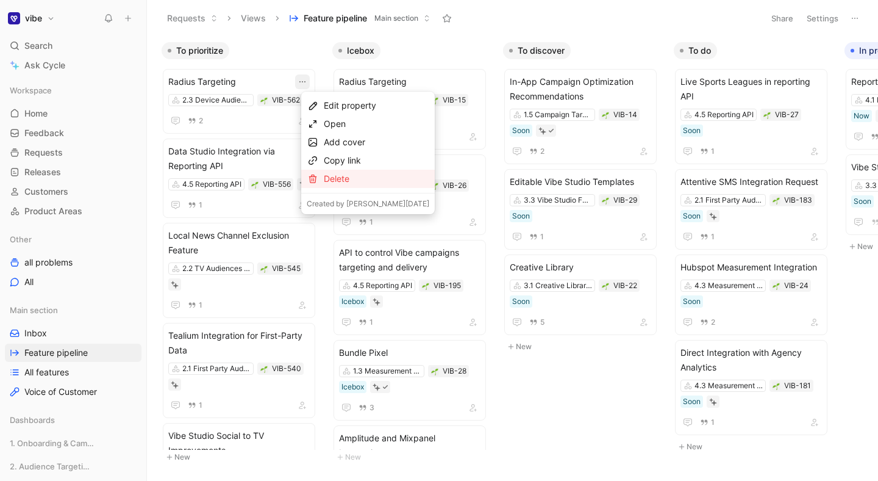
click at [349, 174] on div "Delete" at bounding box center [377, 178] width 106 height 15
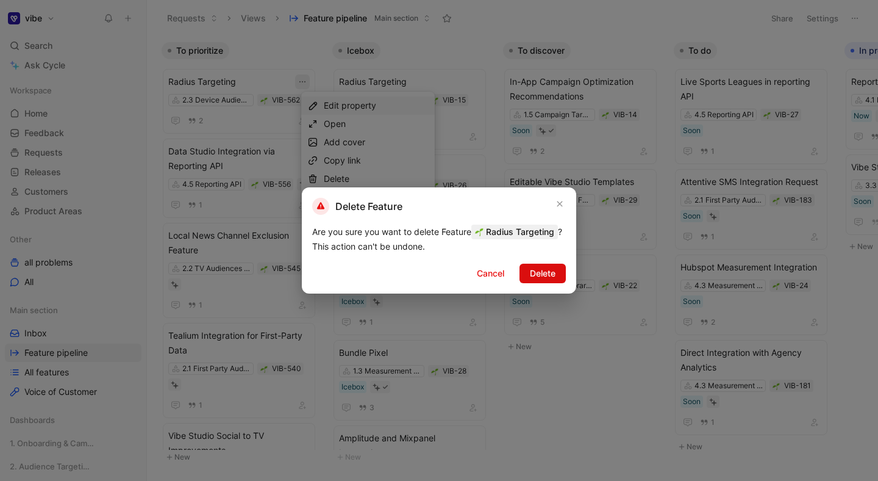
click at [534, 275] on span "Delete" at bounding box center [543, 273] width 26 height 15
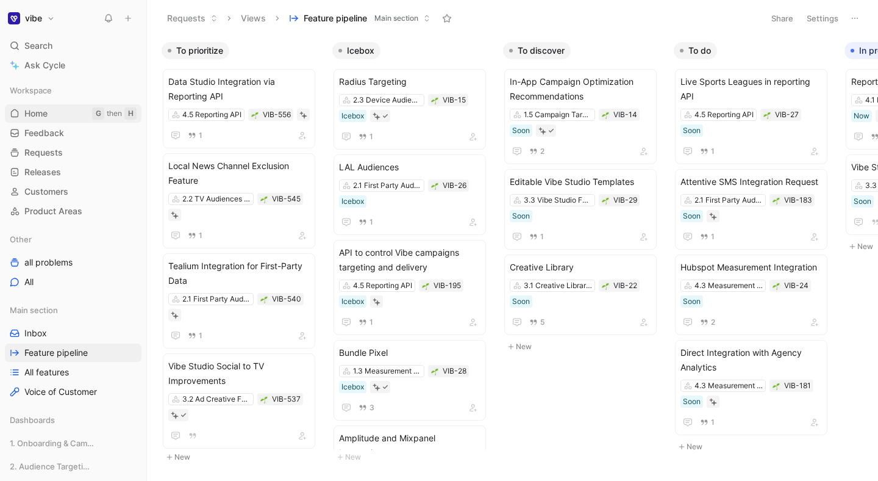
click at [46, 109] on span "Home" at bounding box center [35, 113] width 23 height 12
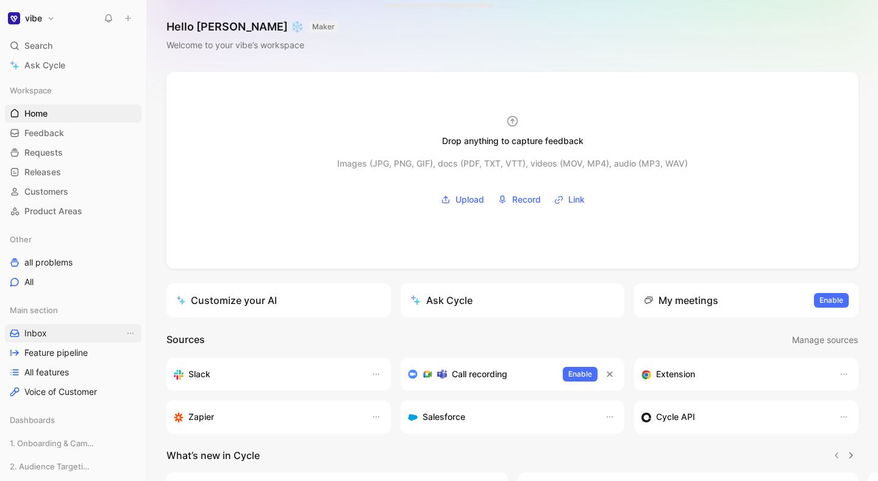
click at [64, 339] on link "Inbox" at bounding box center [73, 333] width 137 height 18
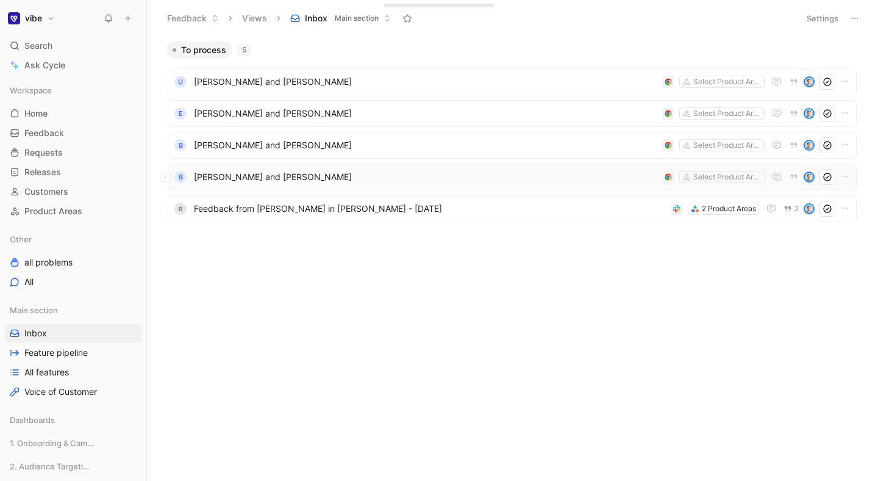
click at [271, 168] on div "B [PERSON_NAME] and [PERSON_NAME] Select Product Areas" at bounding box center [512, 176] width 689 height 27
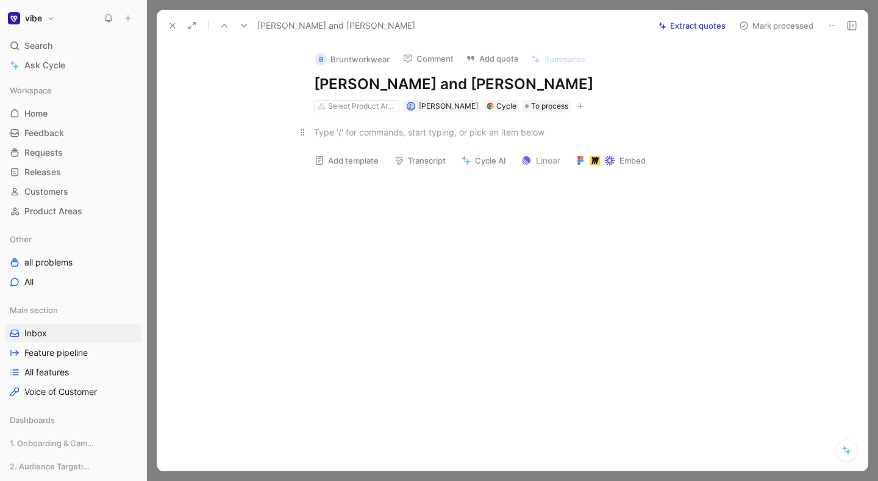
click at [368, 138] on div at bounding box center [525, 132] width 422 height 13
click at [261, 5] on div at bounding box center [512, 240] width 731 height 481
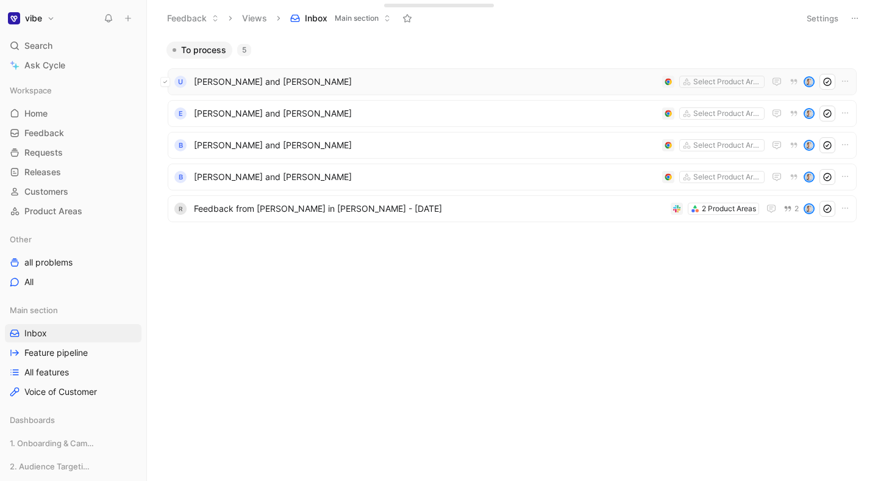
click at [163, 81] on icon at bounding box center [165, 81] width 5 height 5
click at [242, 122] on div "E [PERSON_NAME] and [PERSON_NAME] Select Product Areas" at bounding box center [512, 113] width 689 height 27
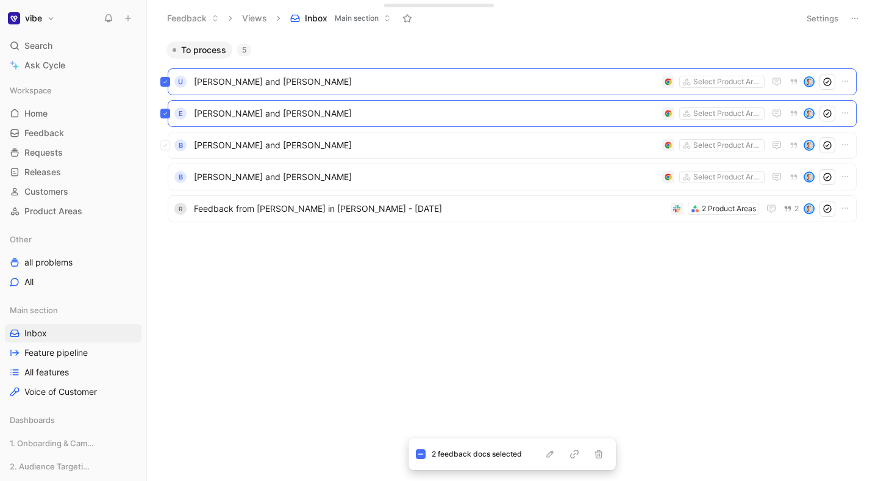
click at [238, 157] on div "B [PERSON_NAME] and [PERSON_NAME] Select Product Areas" at bounding box center [512, 145] width 689 height 27
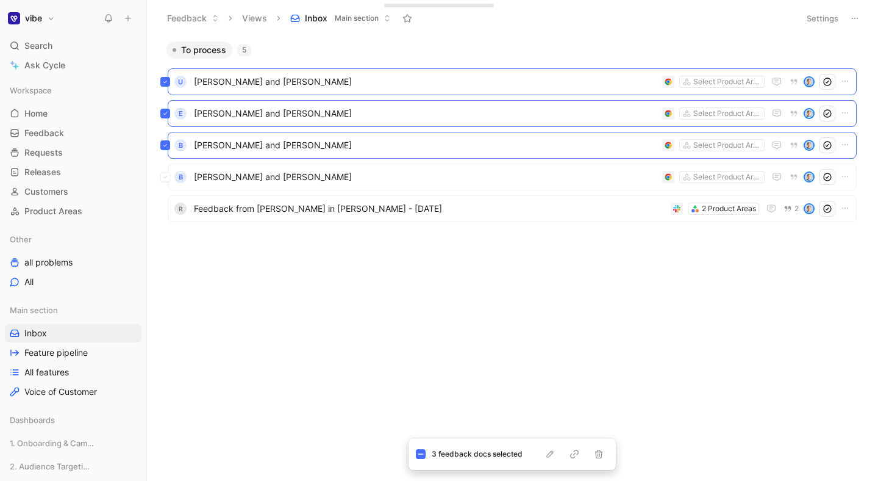
click at [234, 183] on div "B [PERSON_NAME] and [PERSON_NAME] Select Product Areas" at bounding box center [512, 176] width 689 height 27
click at [593, 464] on div "4 feedback docs selected" at bounding box center [512, 454] width 207 height 32
click at [596, 455] on icon "button" at bounding box center [599, 453] width 8 height 9
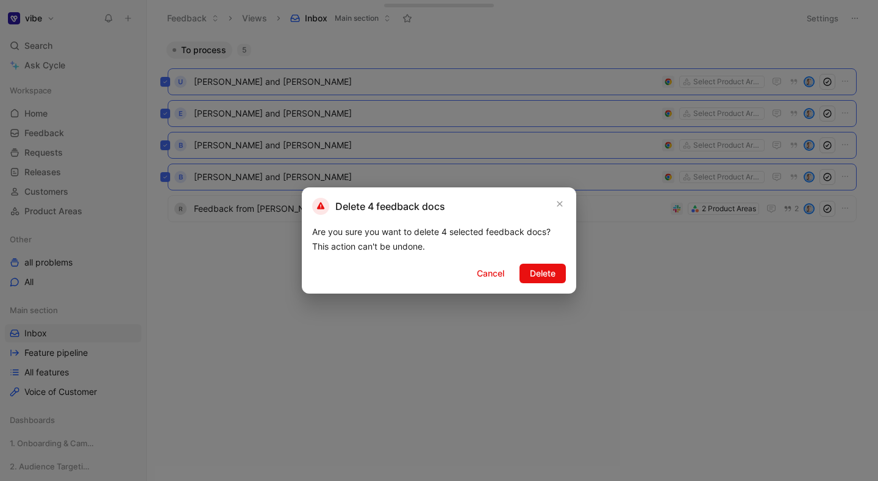
click at [540, 289] on div "Delete 4 feedback docs Are you sure you want to delete 4 selected feedback docs…" at bounding box center [439, 240] width 274 height 106
click at [540, 277] on span "Delete" at bounding box center [543, 273] width 26 height 15
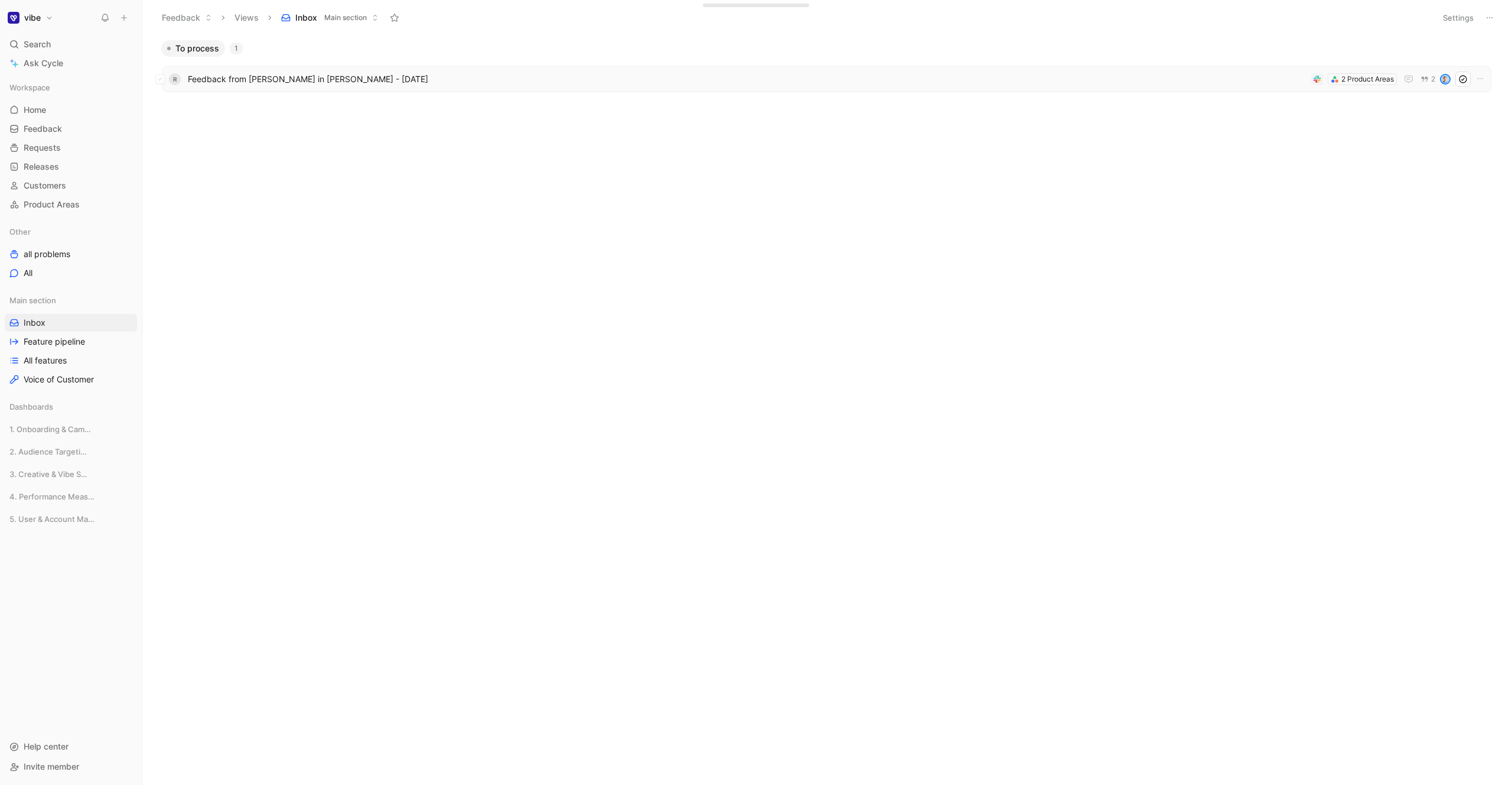
click at [281, 84] on span "Feedback from [PERSON_NAME] in [PERSON_NAME] - [DATE]" at bounding box center [747, 78] width 1119 height 15
